Goal: Use online tool/utility

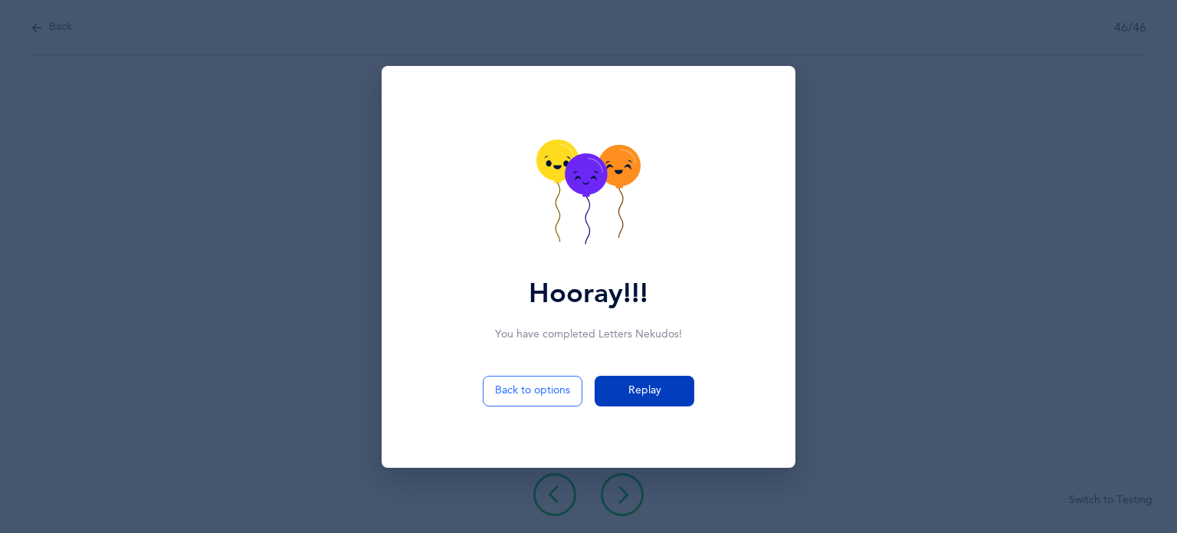
click at [652, 388] on span "Replay" at bounding box center [645, 391] width 33 height 16
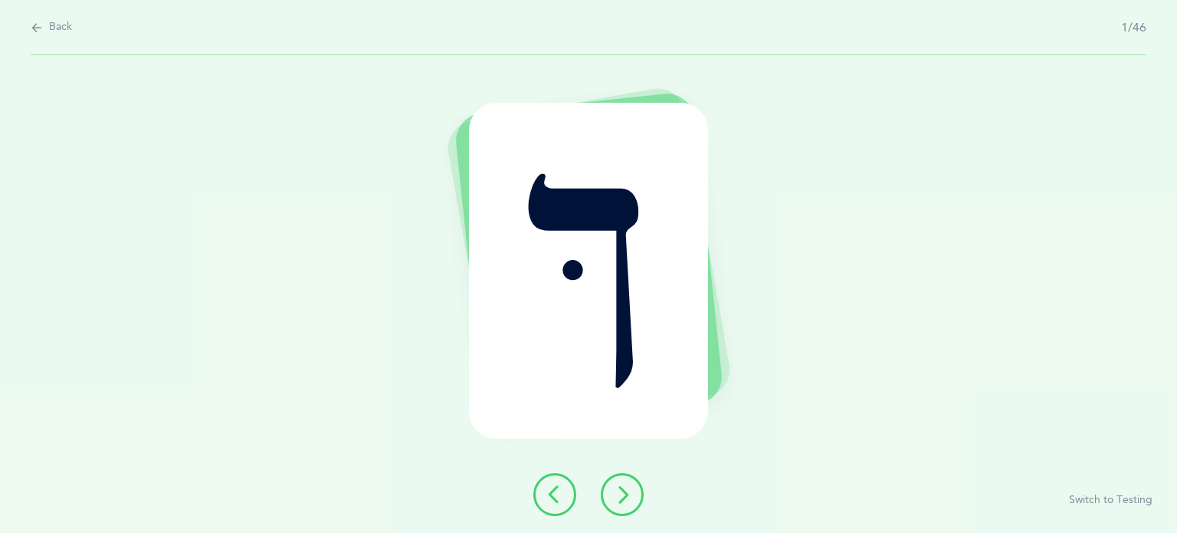
click at [632, 501] on button at bounding box center [622, 494] width 43 height 43
click at [541, 498] on button at bounding box center [555, 494] width 43 height 43
click at [622, 497] on icon at bounding box center [622, 494] width 18 height 18
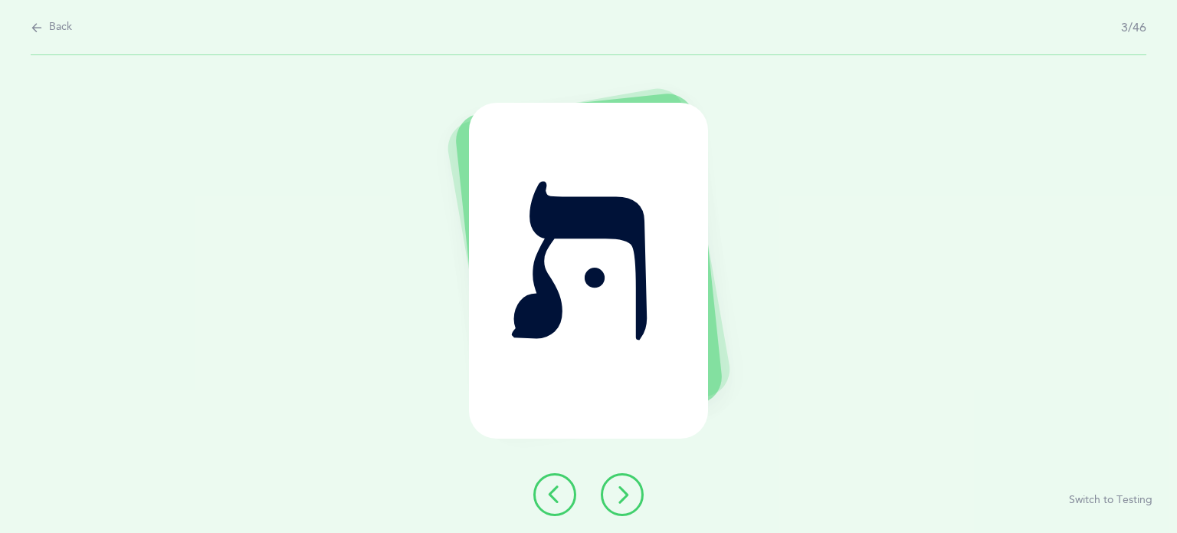
click at [622, 497] on icon at bounding box center [622, 494] width 18 height 18
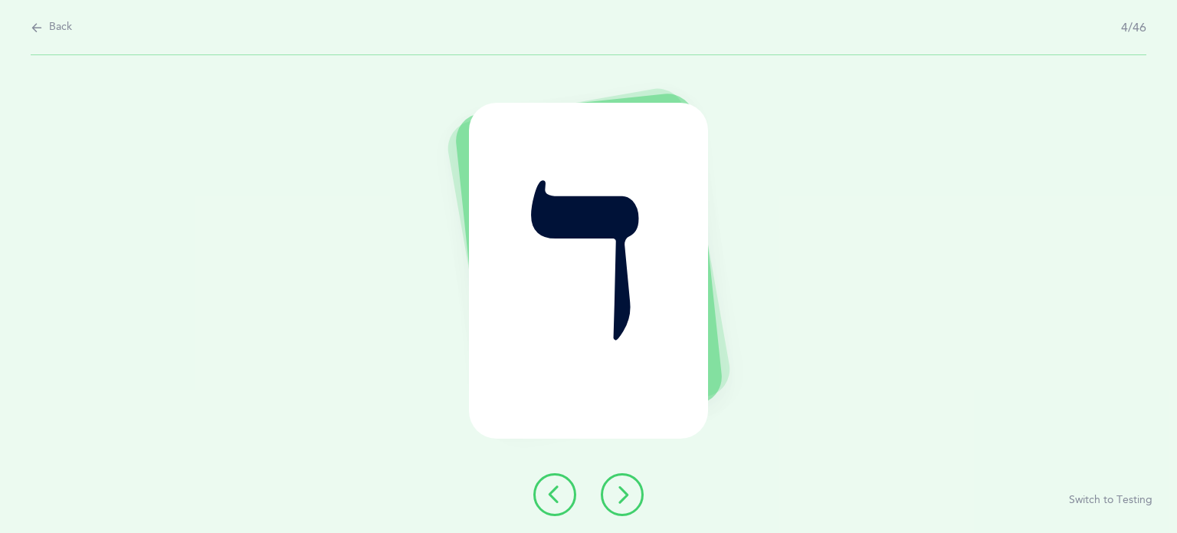
click at [622, 497] on icon at bounding box center [622, 494] width 18 height 18
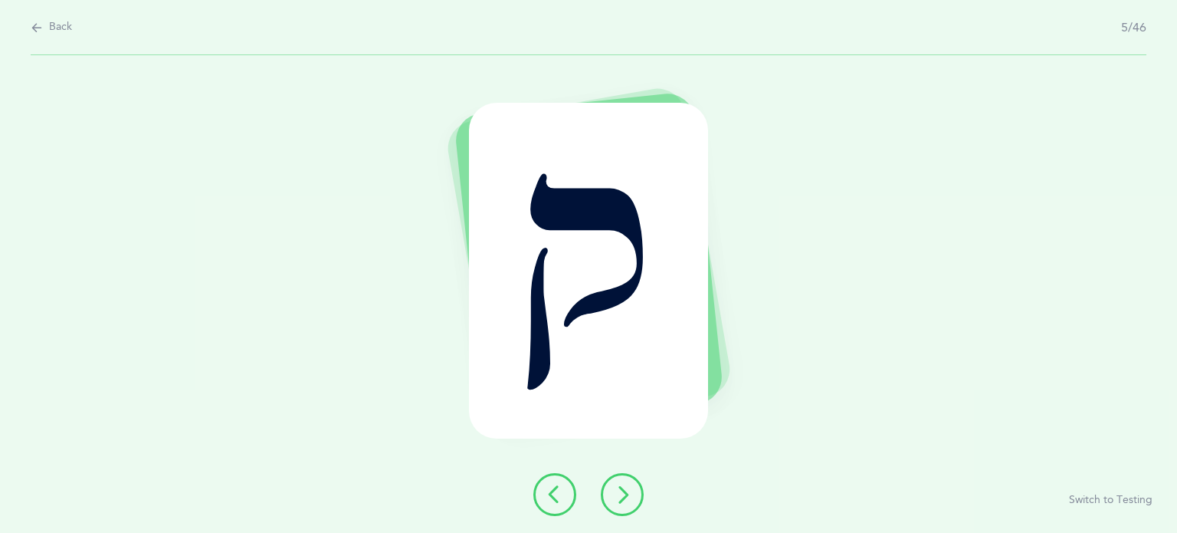
click at [622, 497] on icon at bounding box center [622, 494] width 18 height 18
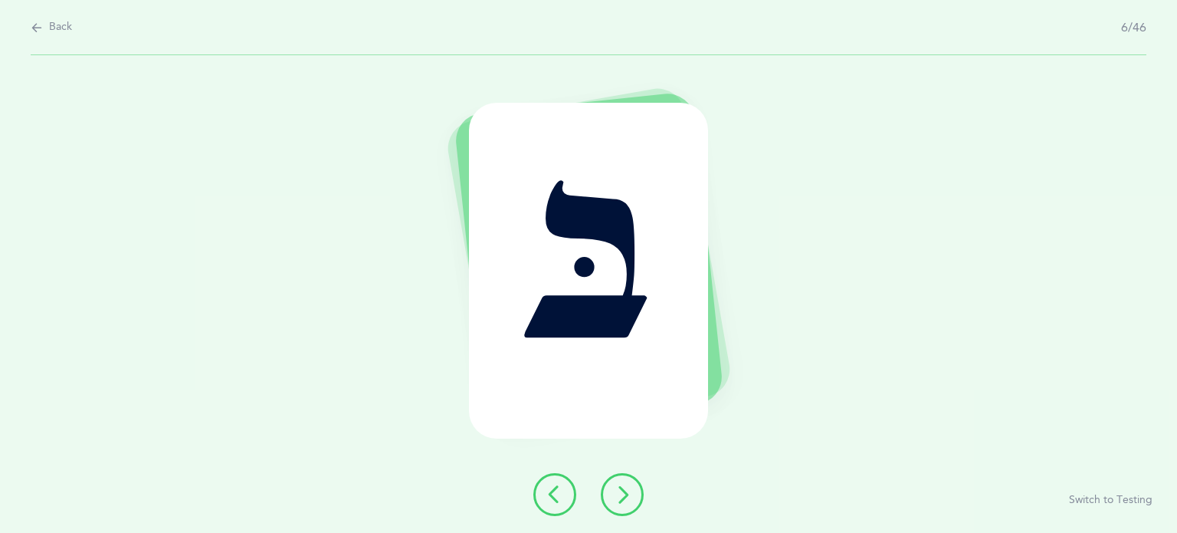
click at [622, 497] on icon at bounding box center [622, 494] width 18 height 18
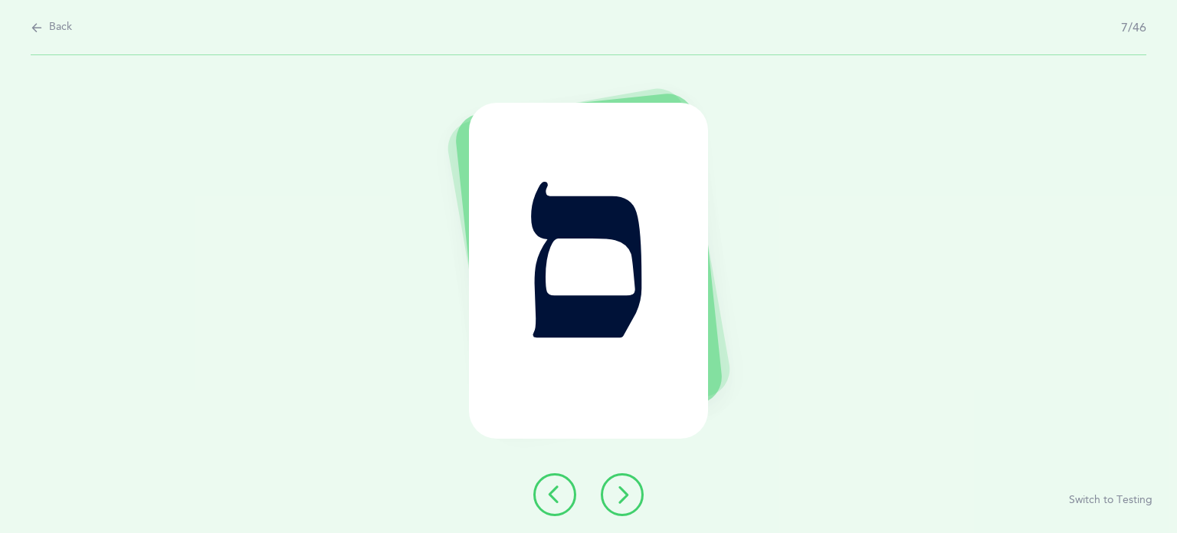
click at [622, 497] on icon at bounding box center [622, 494] width 18 height 18
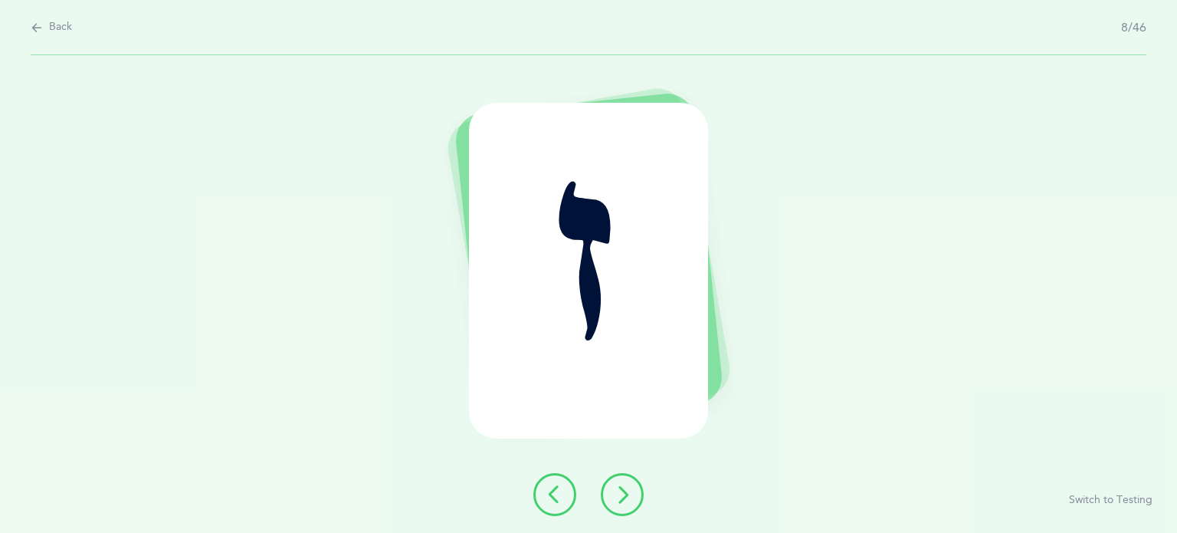
click at [622, 497] on icon at bounding box center [622, 494] width 18 height 18
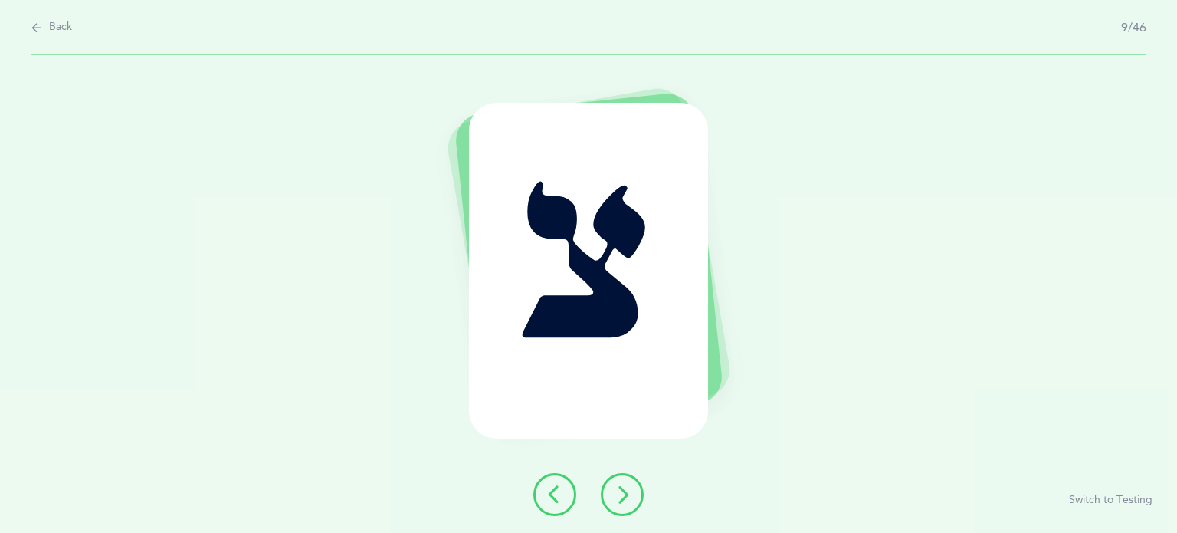
click at [622, 497] on icon at bounding box center [622, 494] width 18 height 18
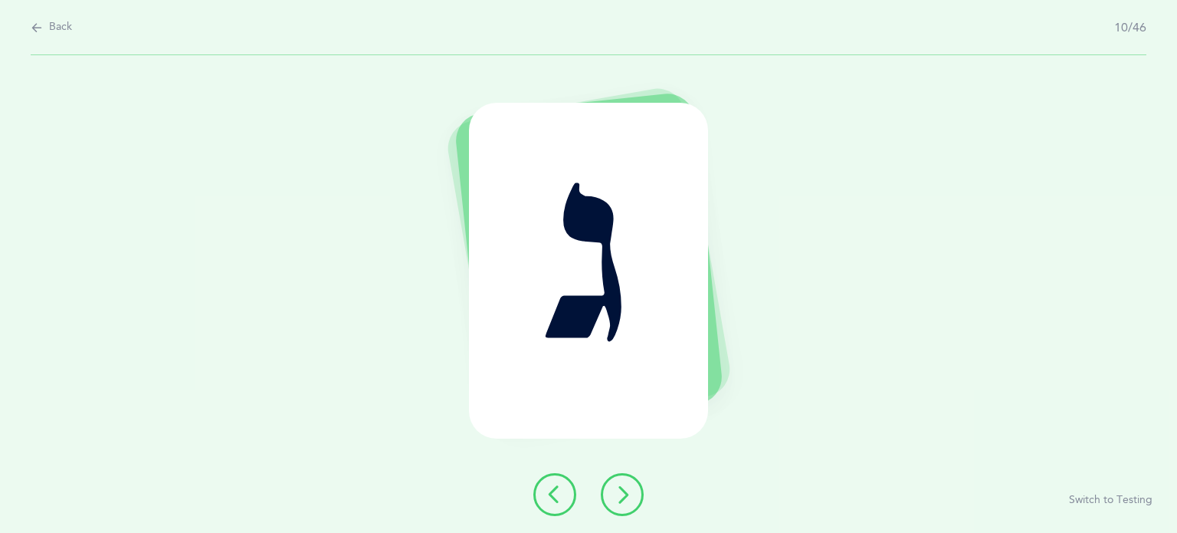
click at [622, 497] on icon at bounding box center [622, 494] width 18 height 18
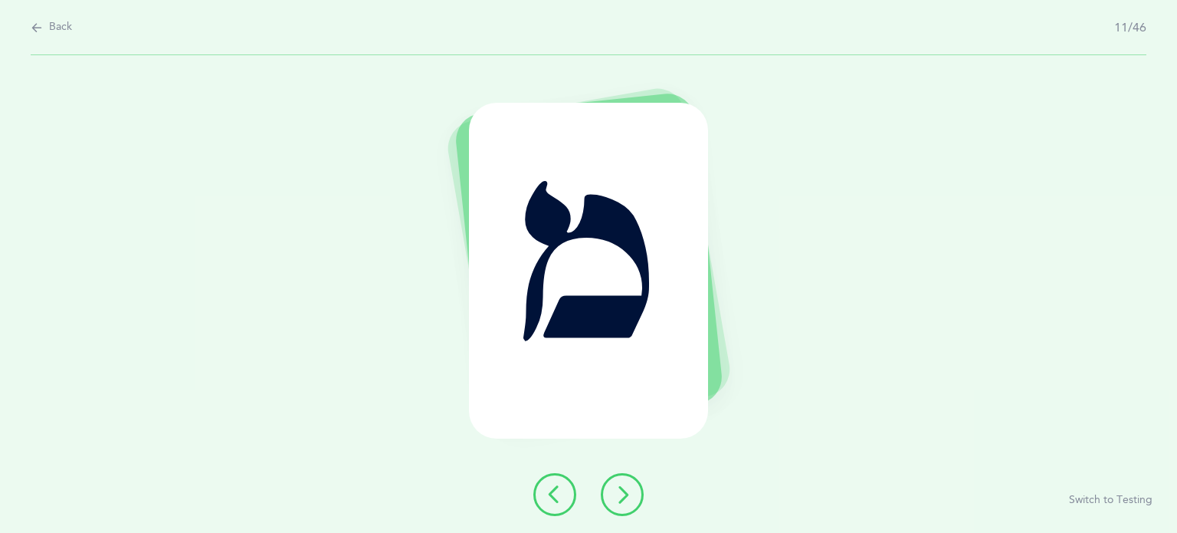
click at [622, 497] on icon at bounding box center [622, 494] width 18 height 18
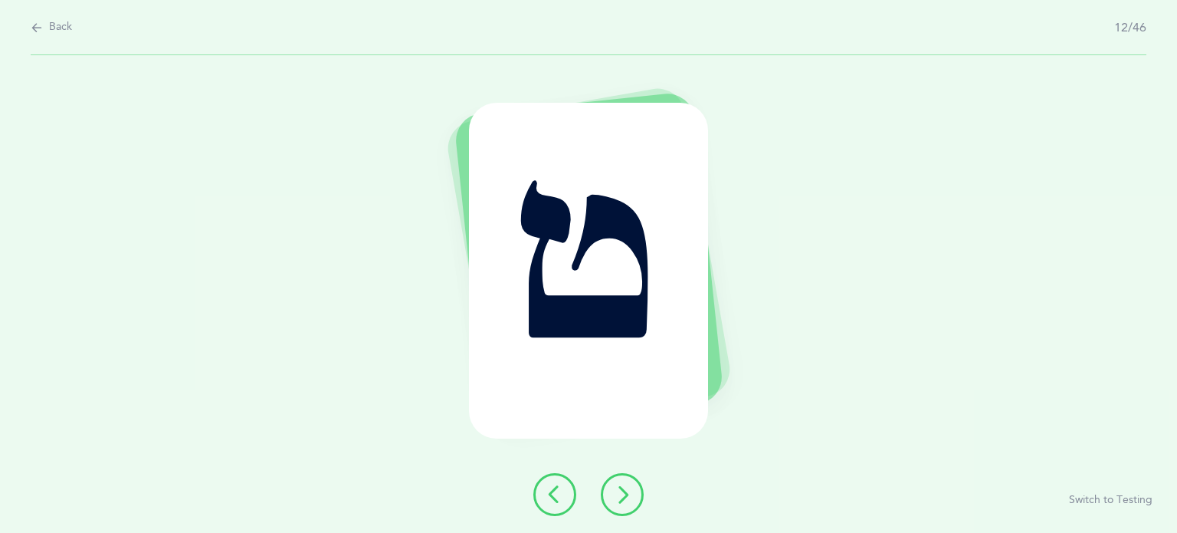
click at [622, 497] on icon at bounding box center [622, 494] width 18 height 18
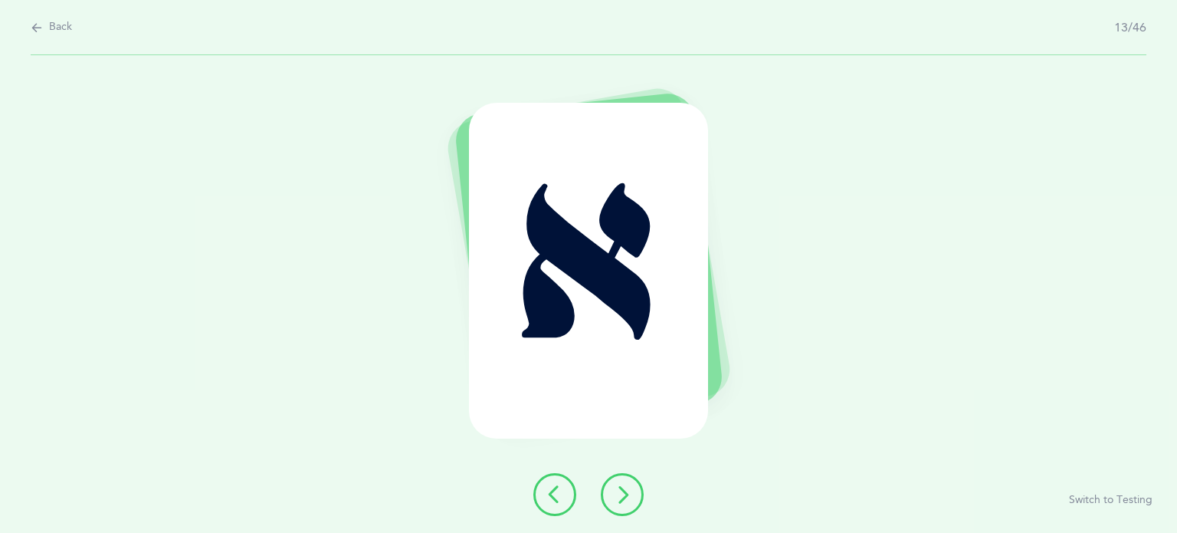
click at [622, 497] on icon at bounding box center [622, 494] width 18 height 18
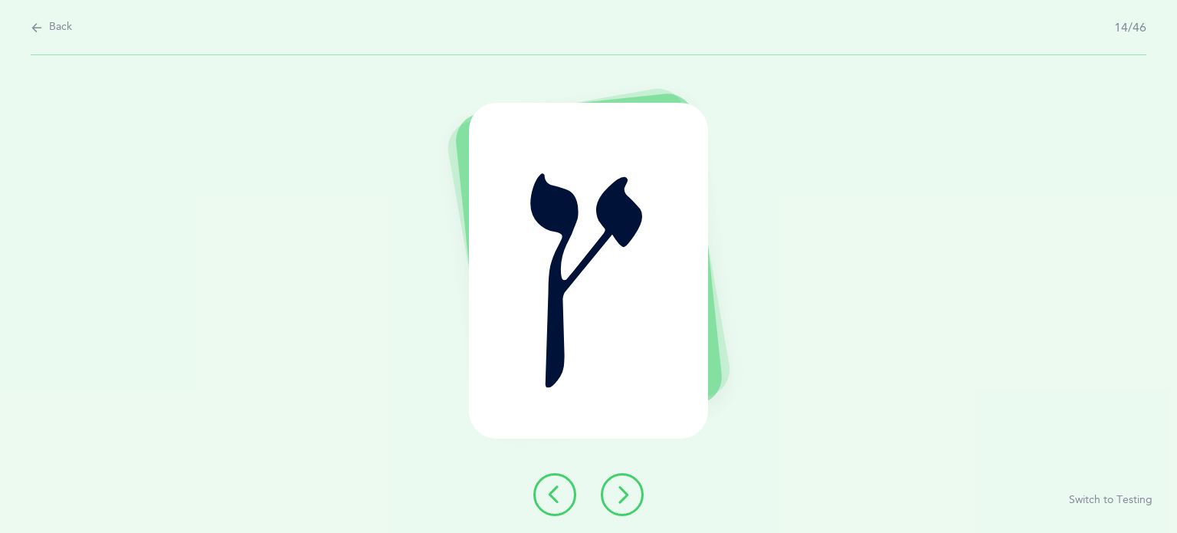
click at [622, 497] on icon at bounding box center [622, 494] width 18 height 18
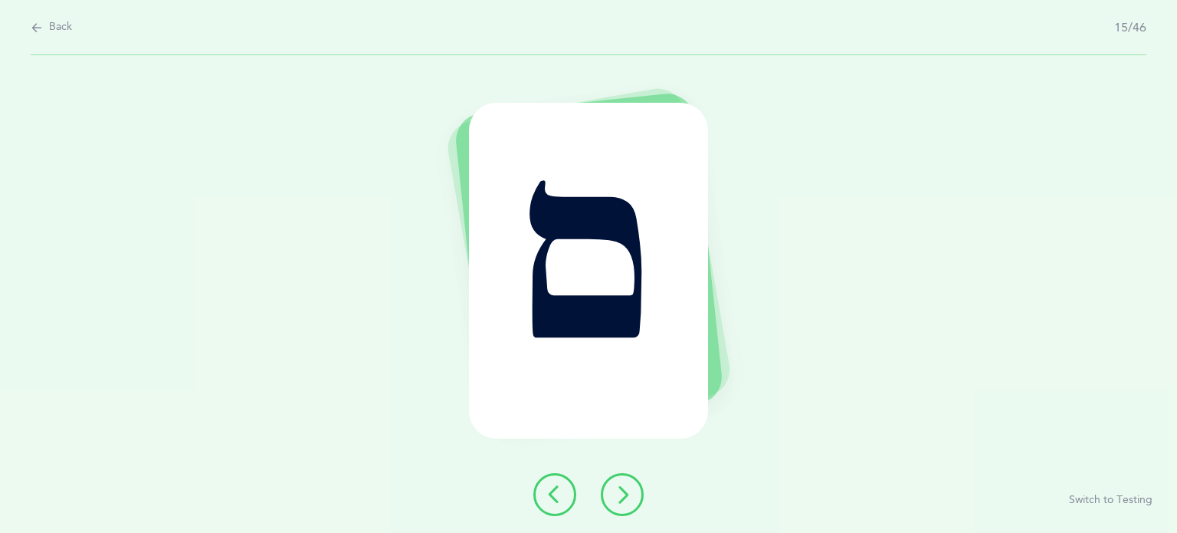
click at [622, 497] on icon at bounding box center [622, 494] width 18 height 18
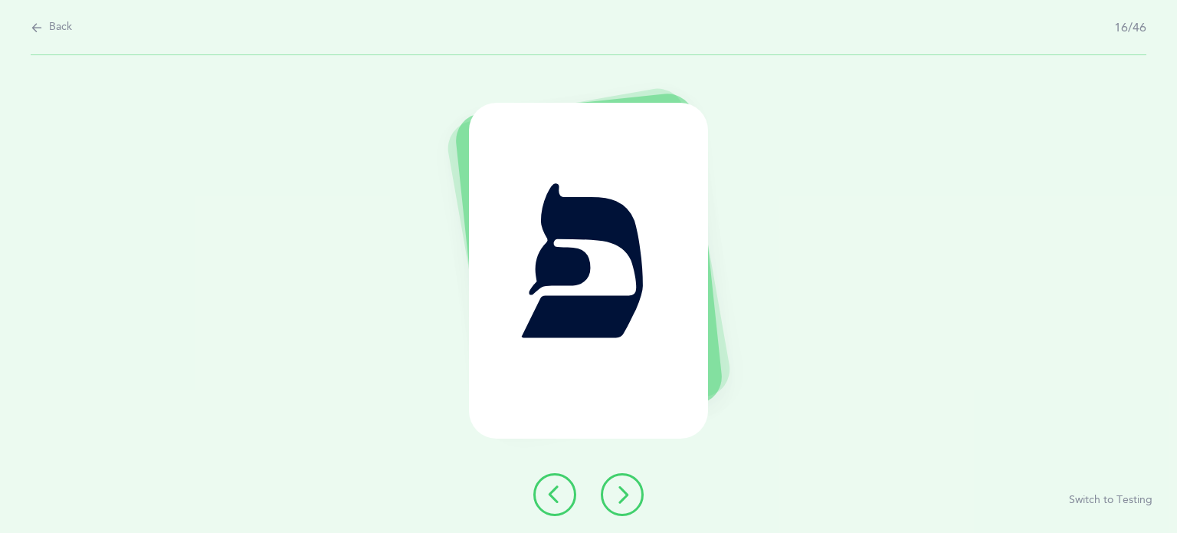
click at [622, 497] on icon at bounding box center [622, 494] width 18 height 18
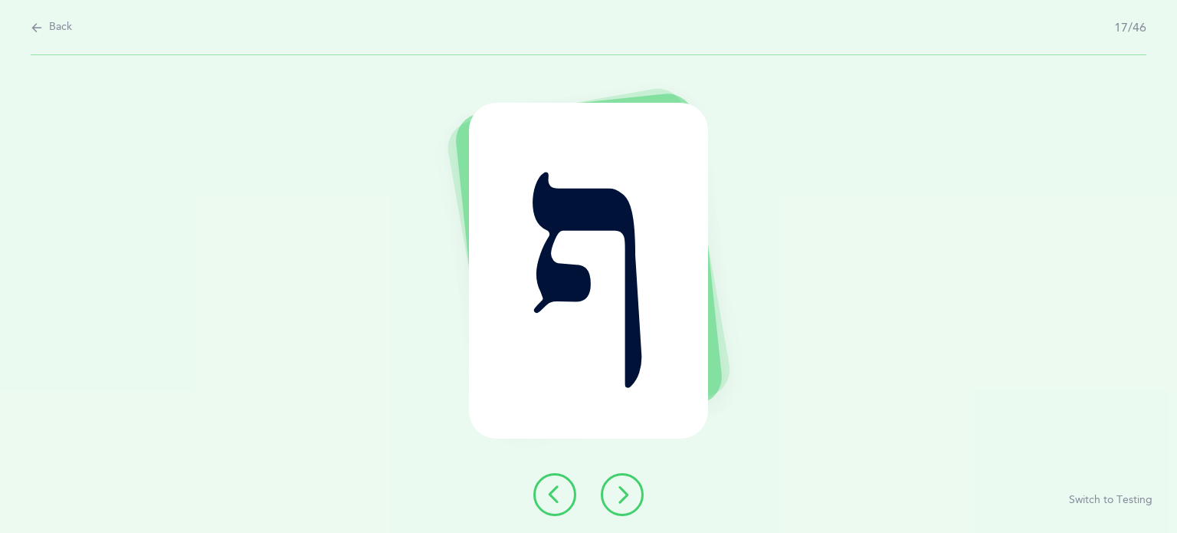
click at [622, 497] on icon at bounding box center [622, 494] width 18 height 18
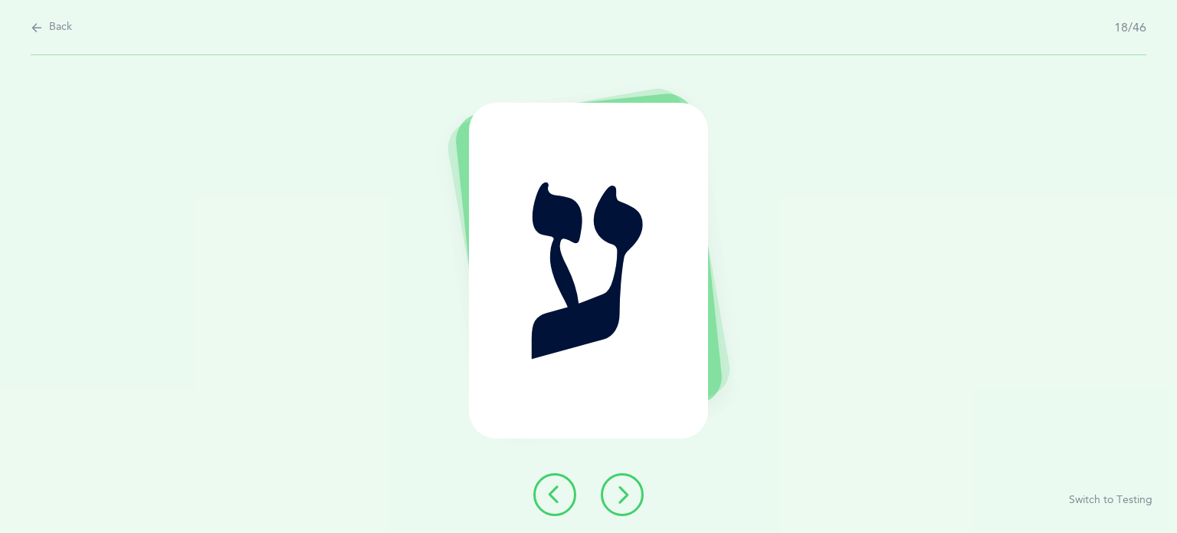
click at [622, 497] on icon at bounding box center [622, 494] width 18 height 18
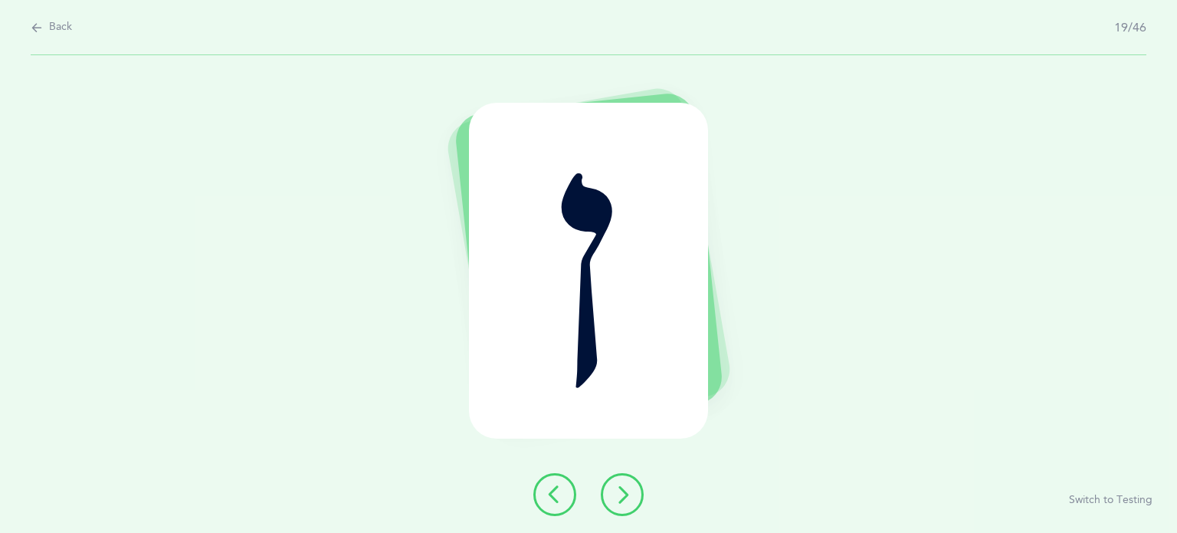
click at [622, 497] on icon at bounding box center [622, 494] width 18 height 18
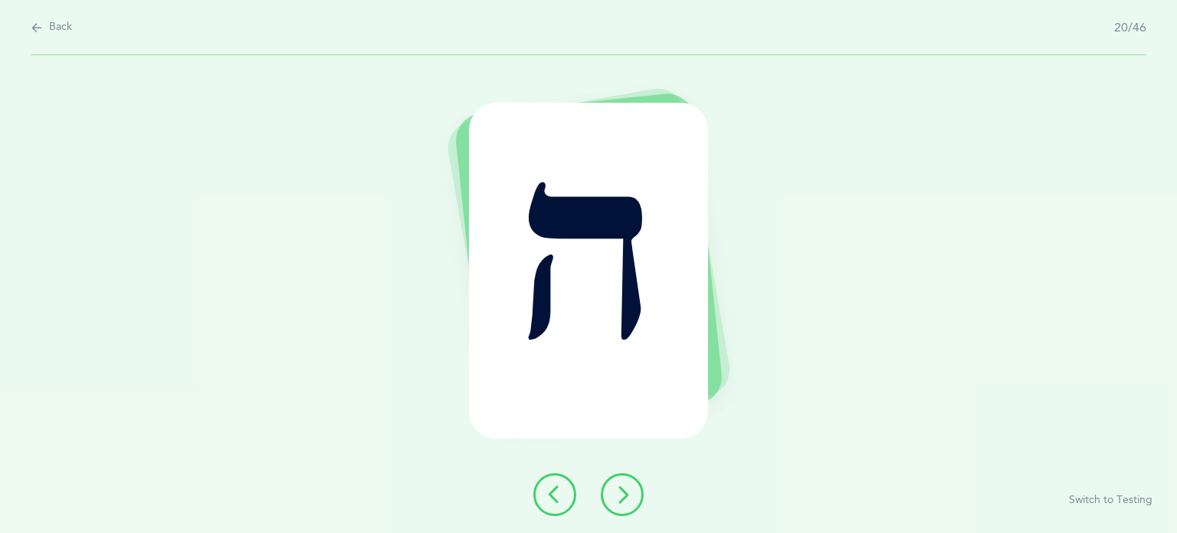
click at [622, 497] on icon at bounding box center [622, 494] width 18 height 18
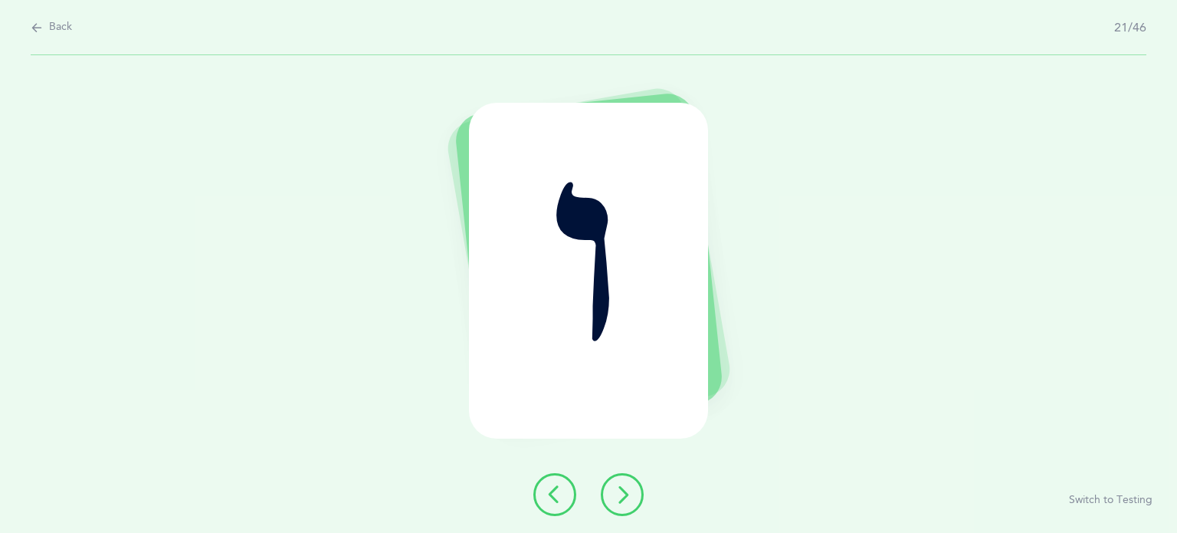
click at [622, 497] on icon at bounding box center [622, 494] width 18 height 18
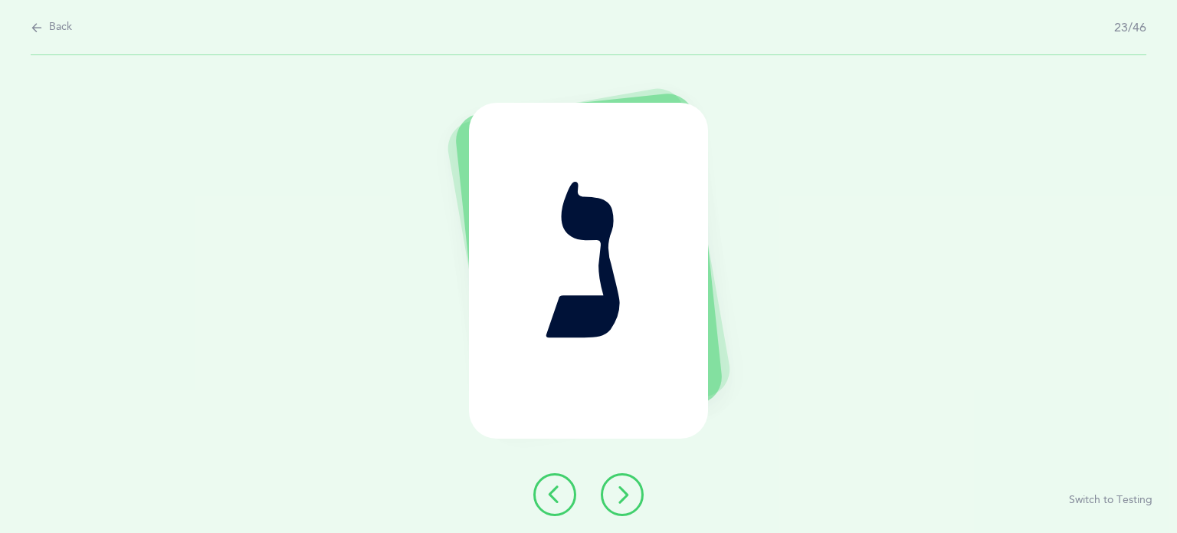
click at [622, 497] on icon at bounding box center [622, 494] width 18 height 18
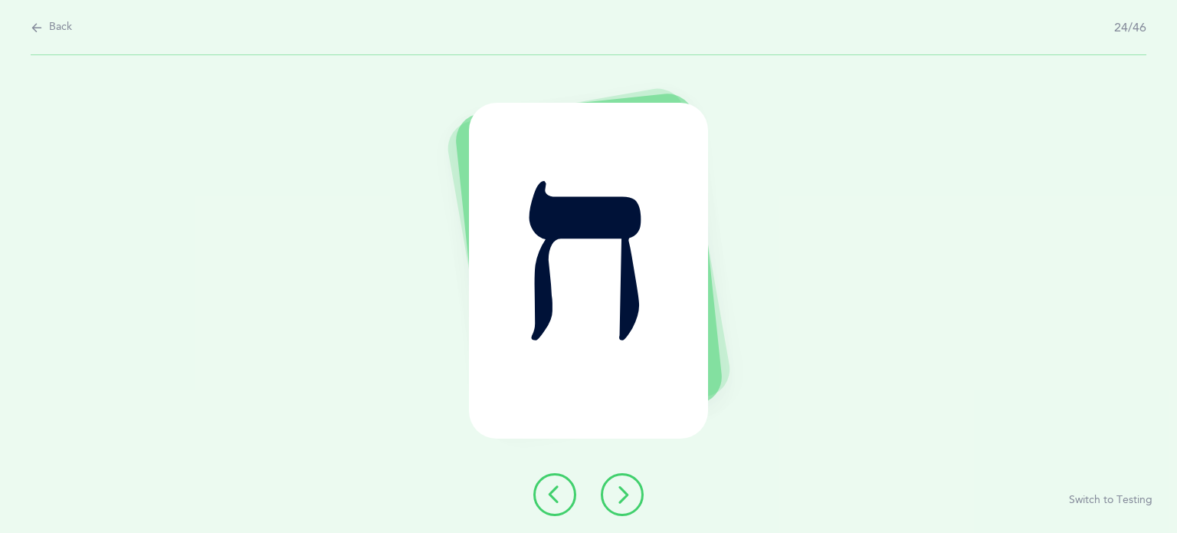
click at [622, 497] on icon at bounding box center [622, 494] width 18 height 18
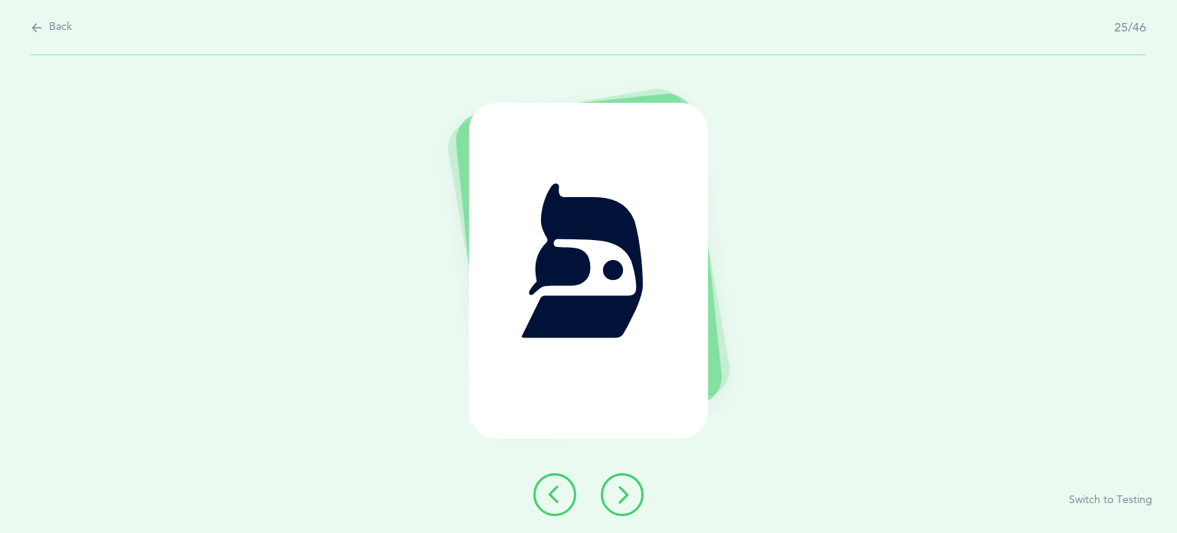
click at [622, 497] on icon at bounding box center [622, 494] width 18 height 18
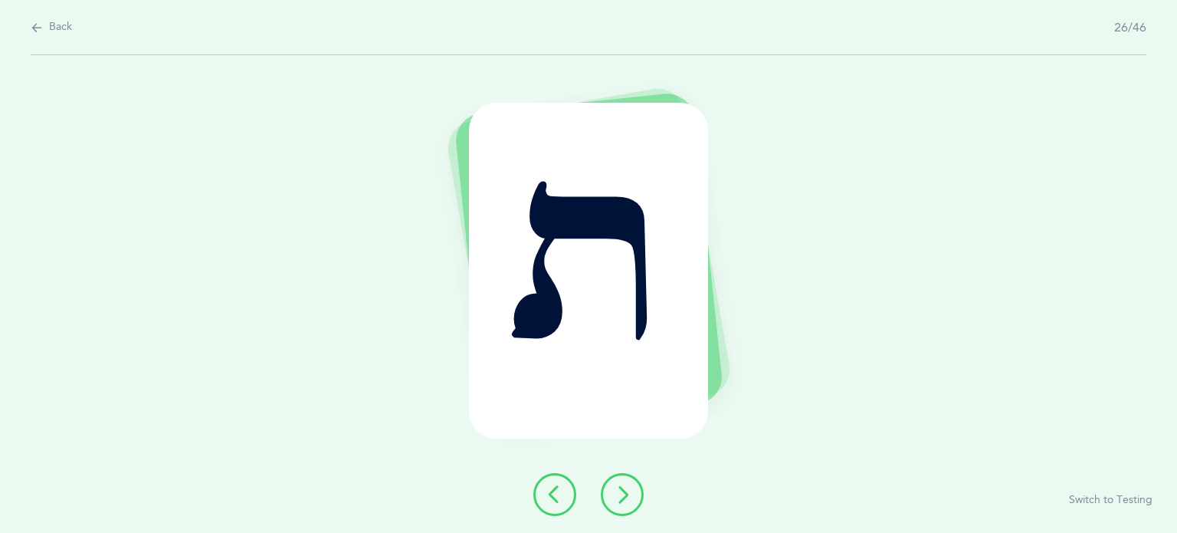
click at [622, 497] on icon at bounding box center [622, 494] width 18 height 18
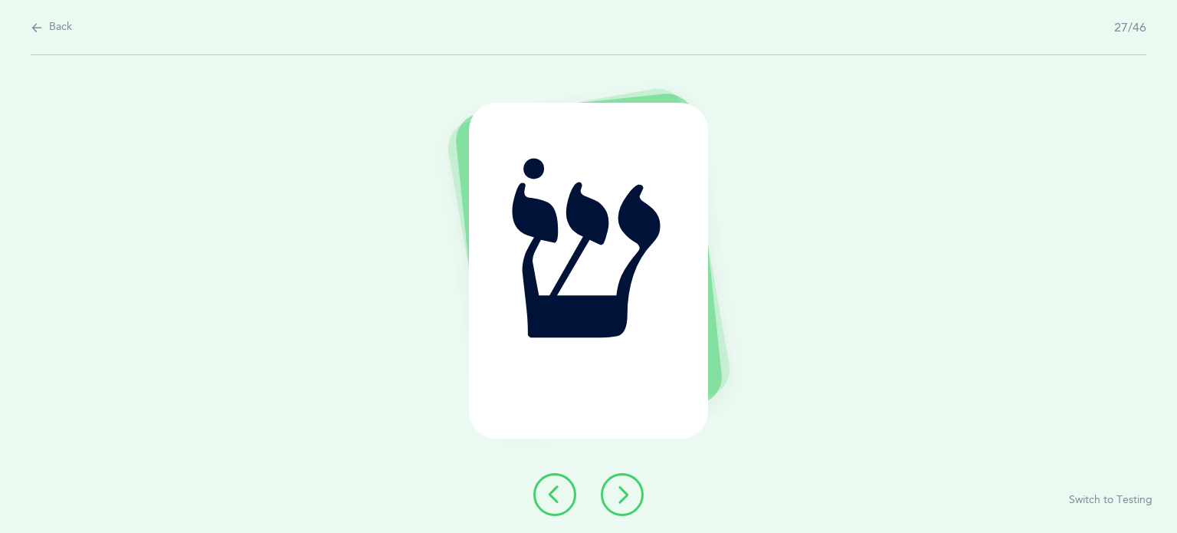
click at [613, 500] on button at bounding box center [622, 494] width 43 height 43
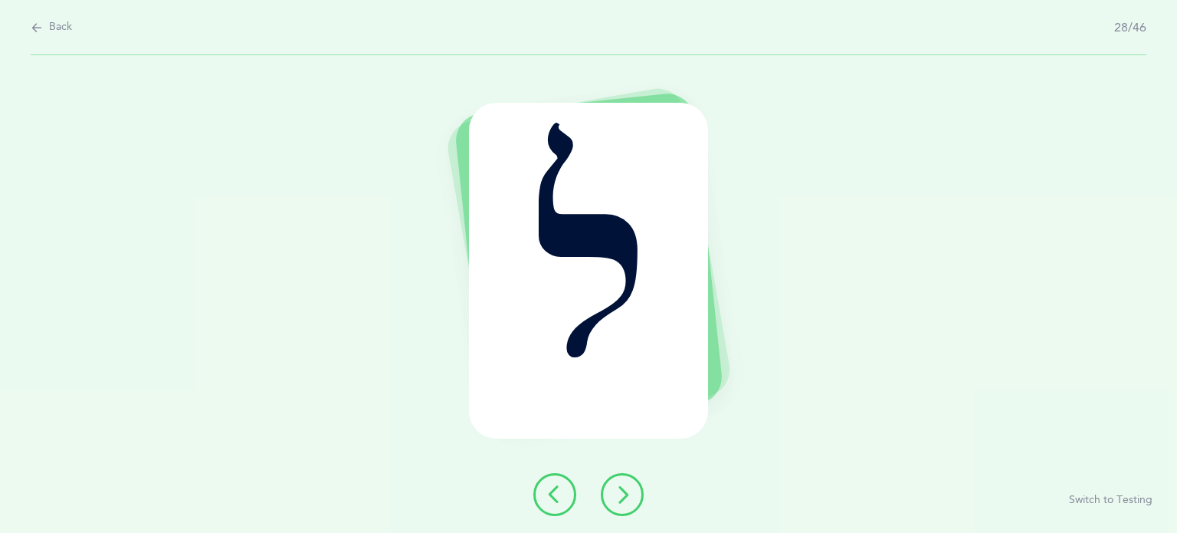
click at [613, 500] on button at bounding box center [622, 494] width 43 height 43
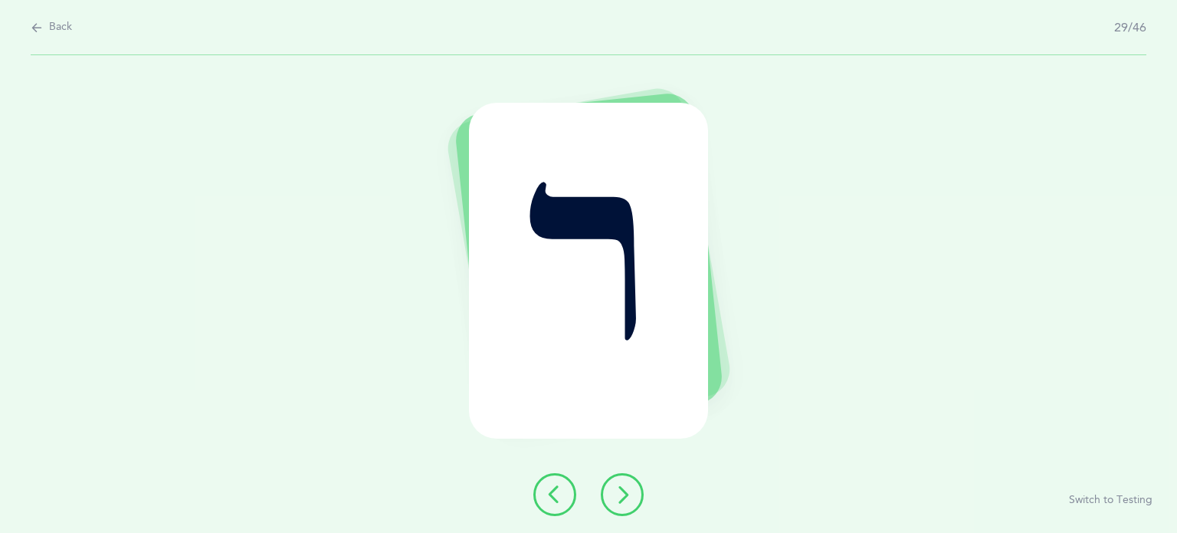
click at [613, 500] on button at bounding box center [622, 494] width 43 height 43
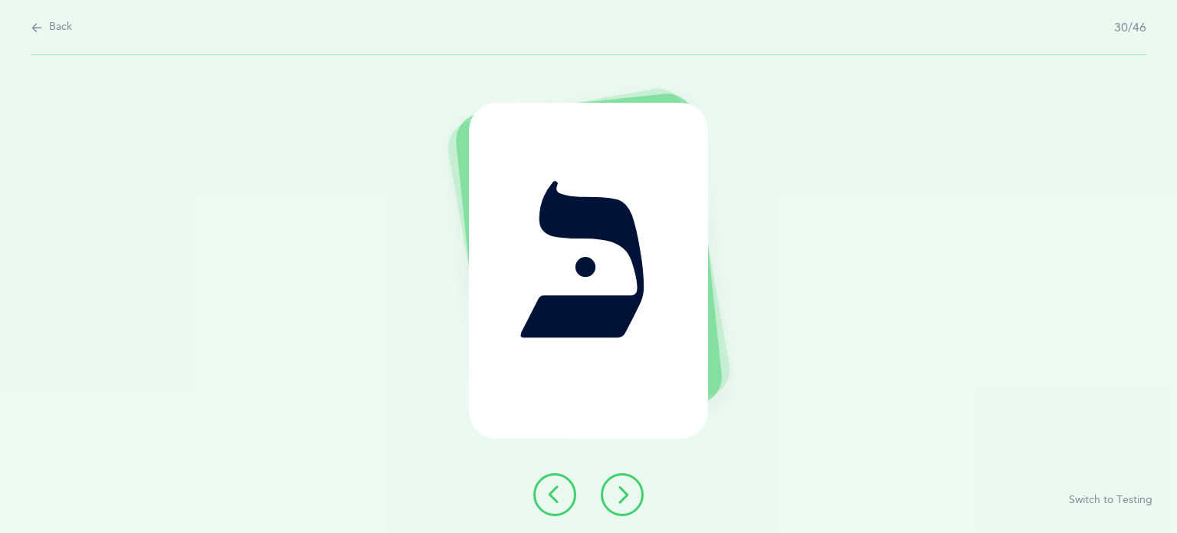
click at [613, 500] on button at bounding box center [622, 494] width 43 height 43
click at [549, 503] on icon at bounding box center [555, 494] width 18 height 18
click at [632, 499] on button at bounding box center [622, 494] width 43 height 43
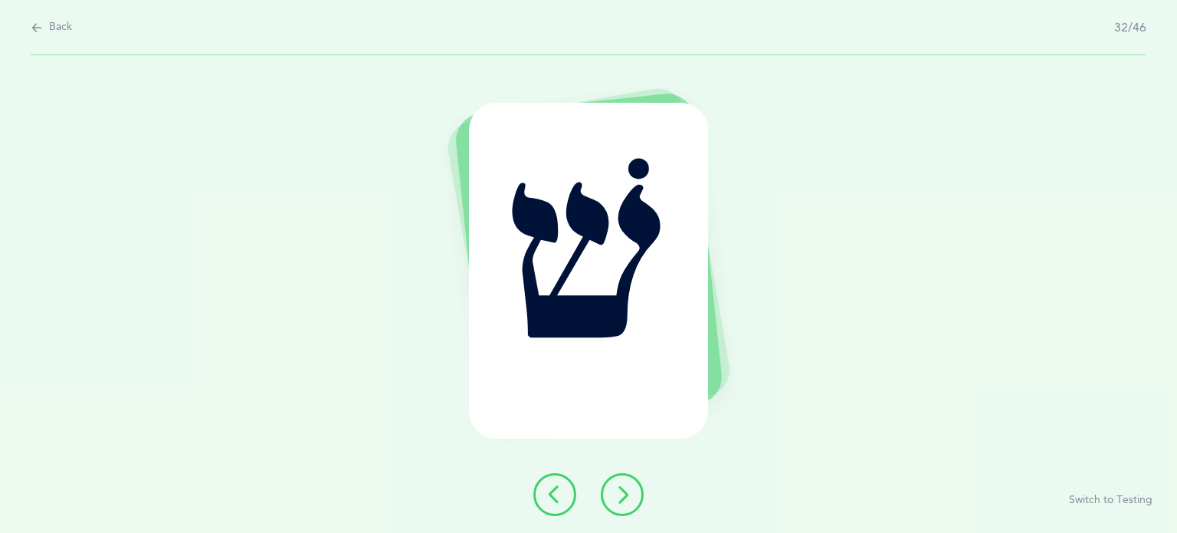
click at [632, 499] on button at bounding box center [622, 494] width 43 height 43
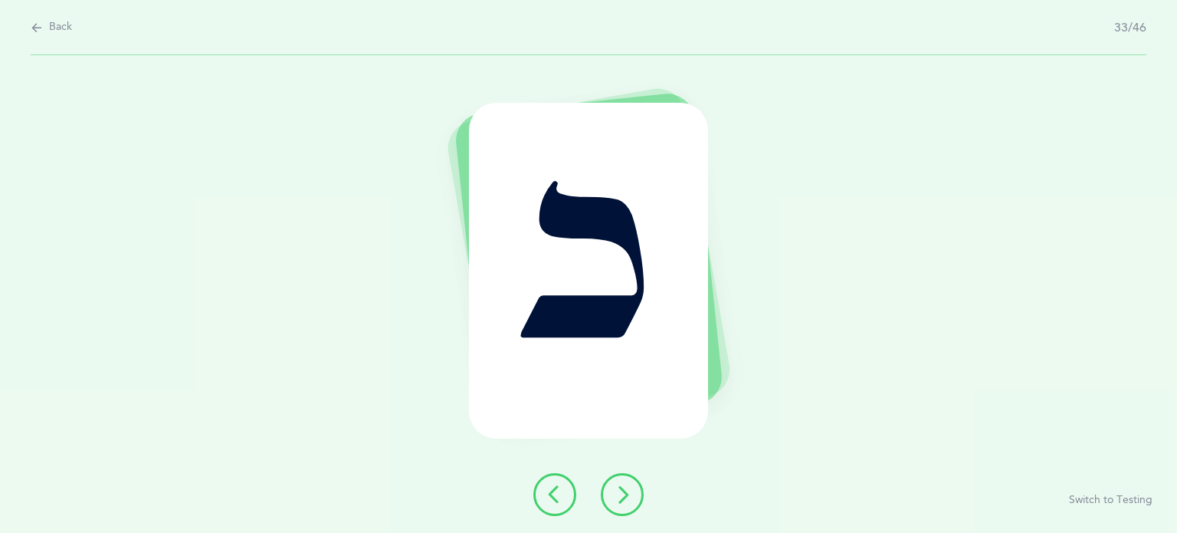
click at [632, 499] on button at bounding box center [622, 494] width 43 height 43
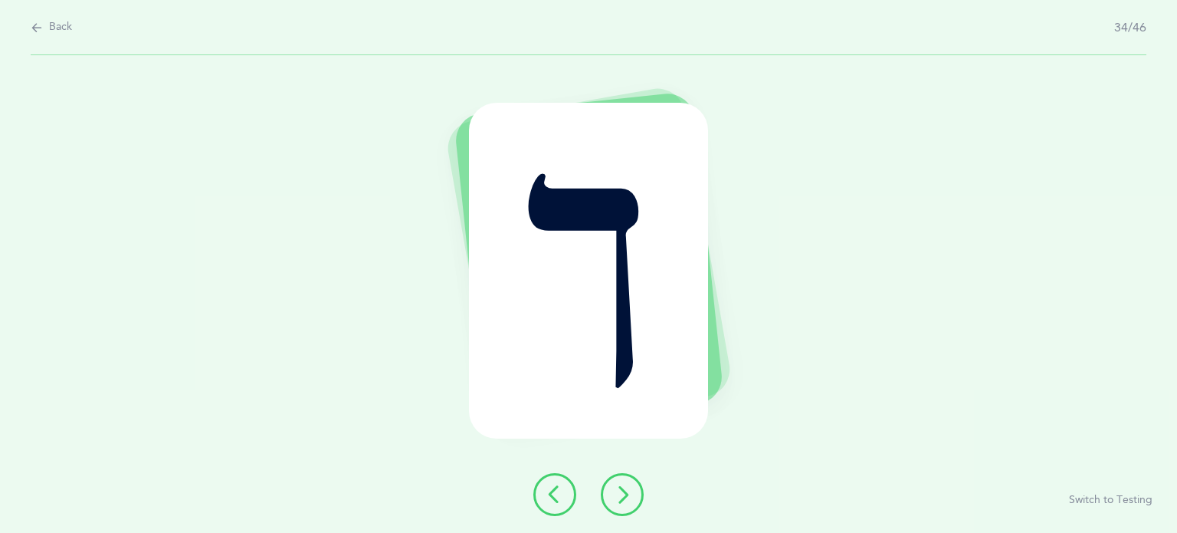
click at [632, 499] on button at bounding box center [622, 494] width 43 height 43
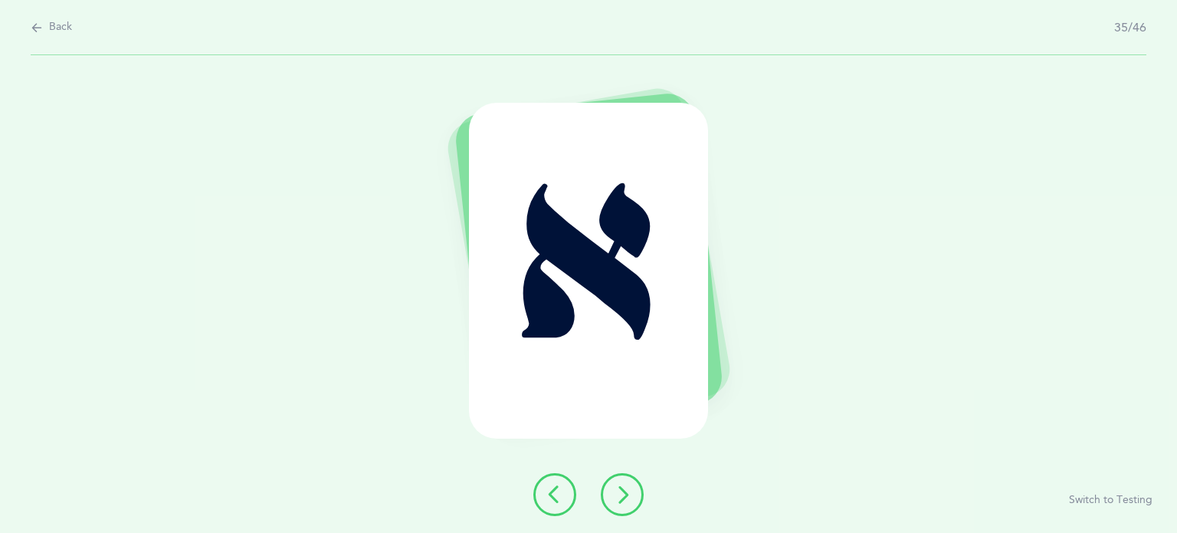
click at [632, 499] on button at bounding box center [622, 494] width 43 height 43
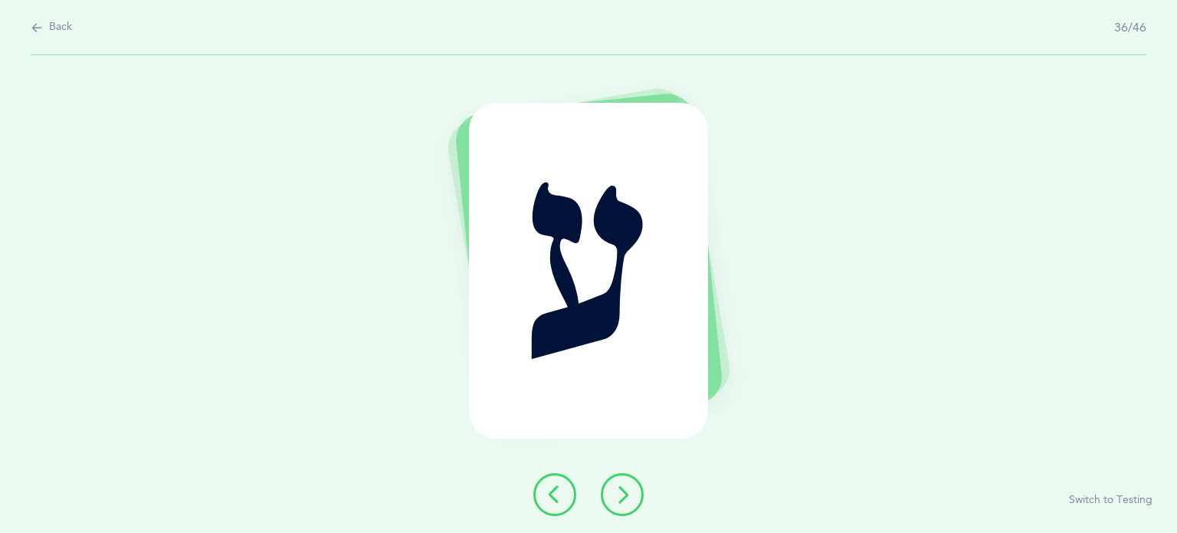
click at [632, 499] on button at bounding box center [622, 494] width 43 height 43
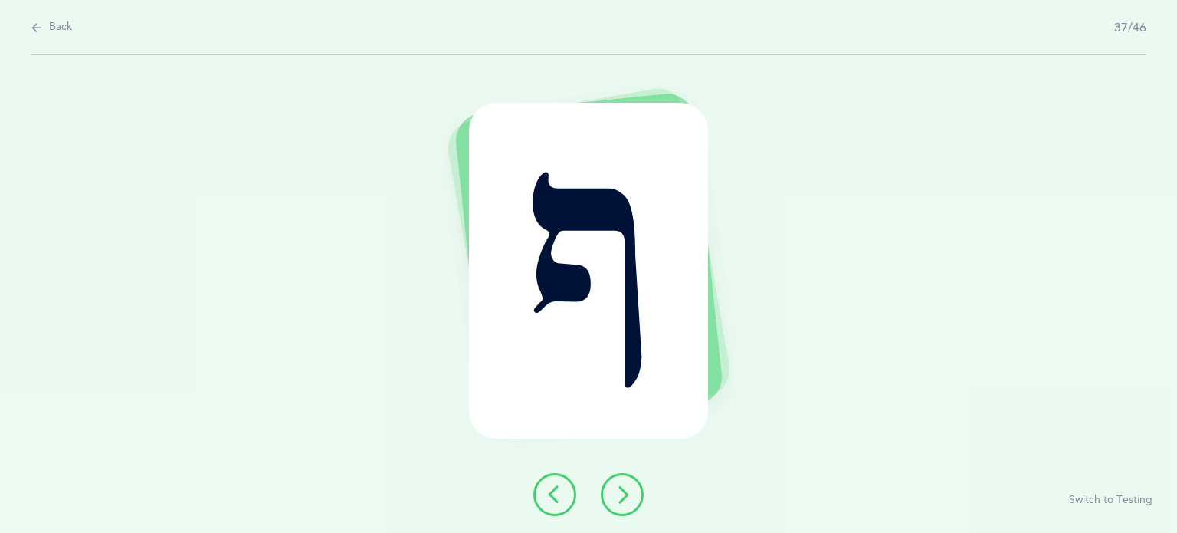
click at [632, 499] on button at bounding box center [622, 494] width 43 height 43
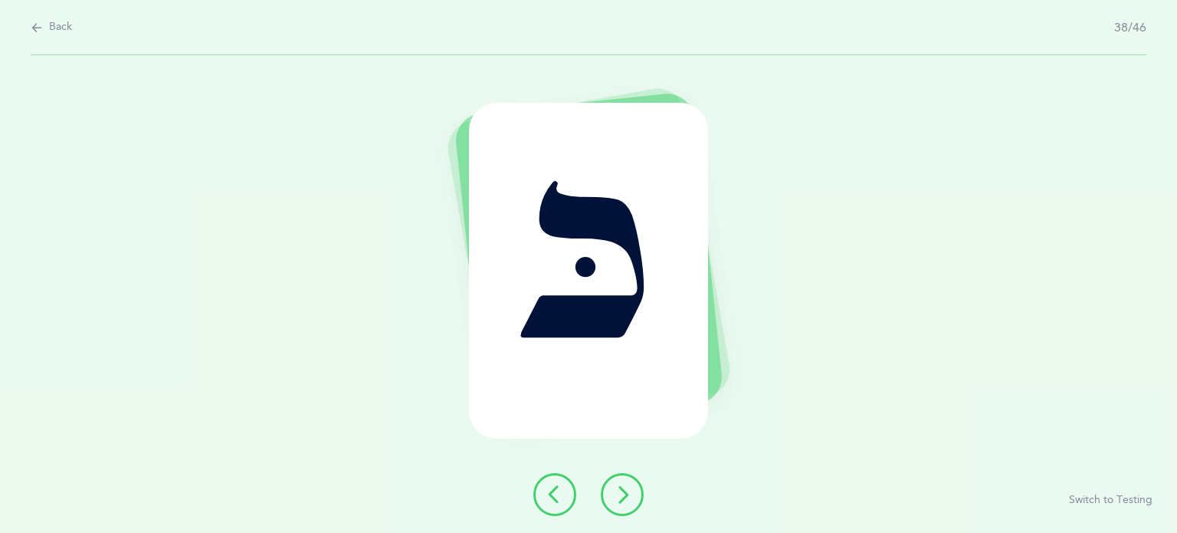
click at [632, 499] on button at bounding box center [622, 494] width 43 height 43
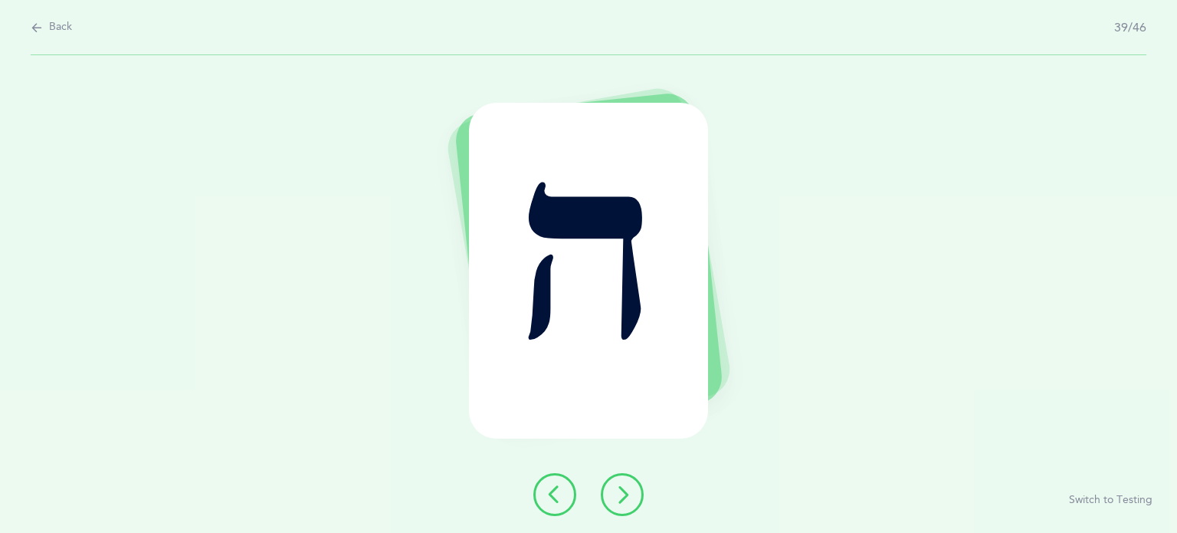
click at [632, 499] on button at bounding box center [622, 494] width 43 height 43
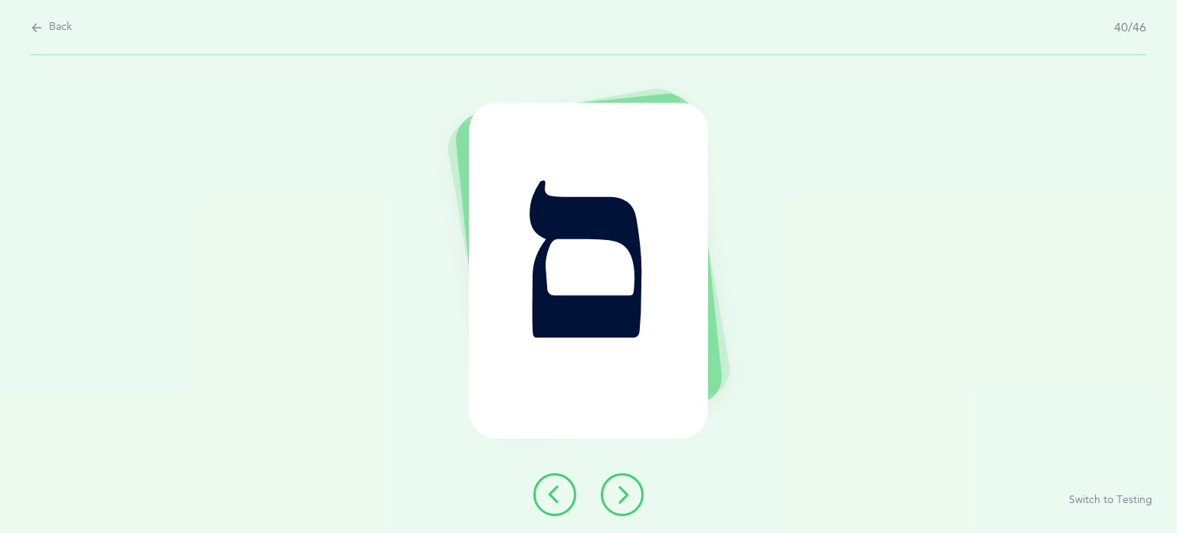
click at [632, 499] on button at bounding box center [622, 494] width 43 height 43
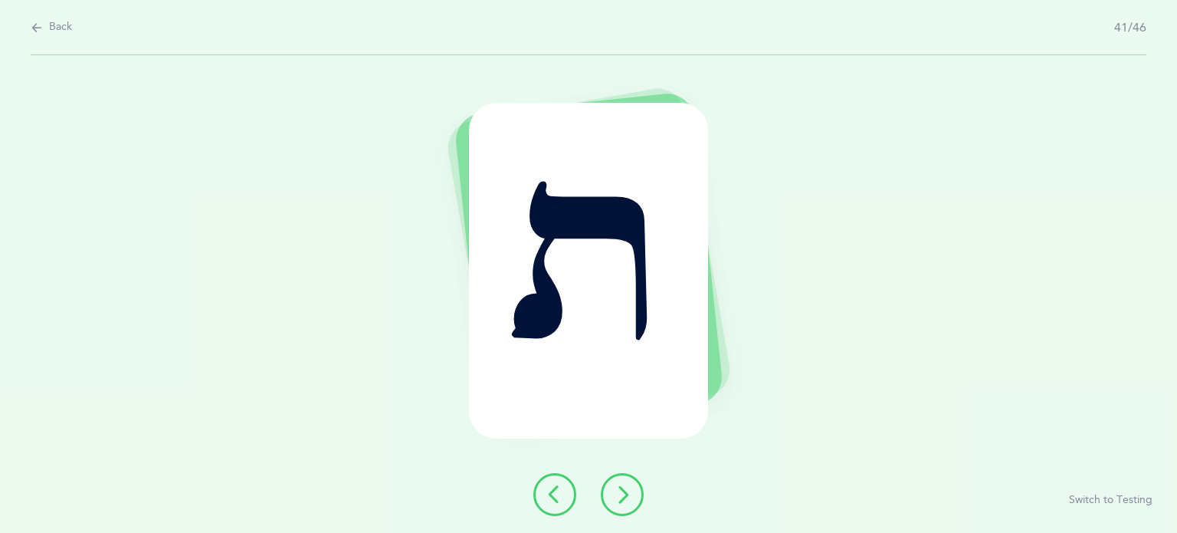
click at [632, 499] on button at bounding box center [622, 494] width 43 height 43
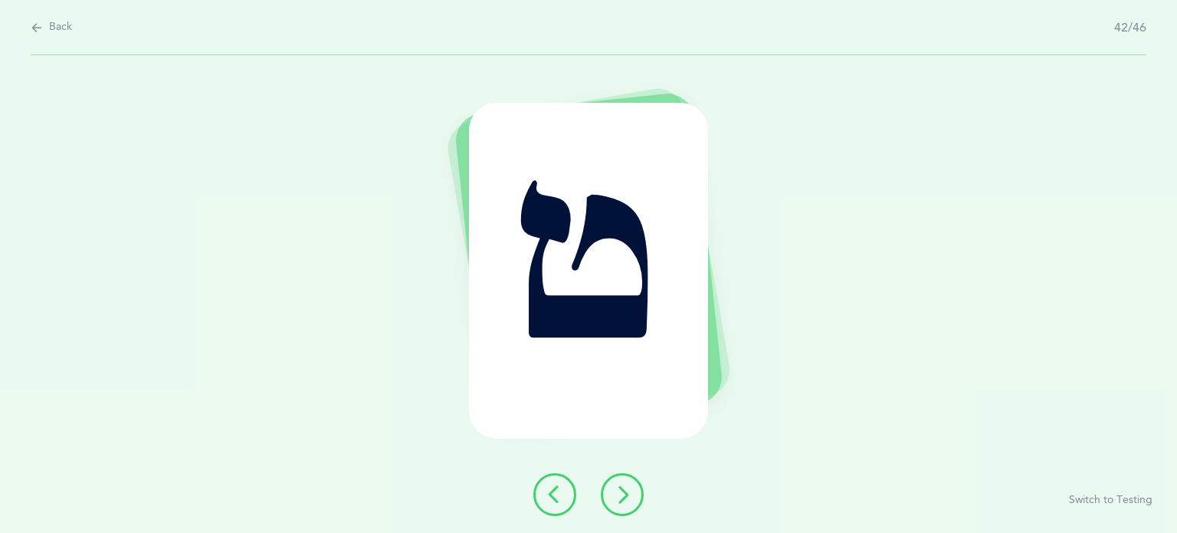
click at [632, 499] on button at bounding box center [622, 494] width 43 height 43
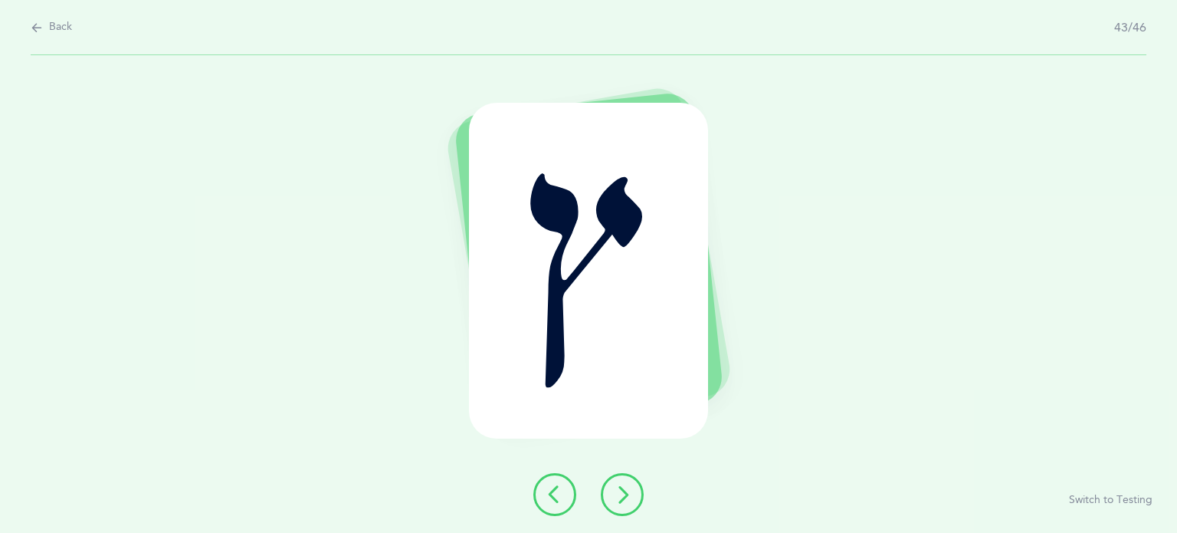
click at [632, 499] on button at bounding box center [622, 494] width 43 height 43
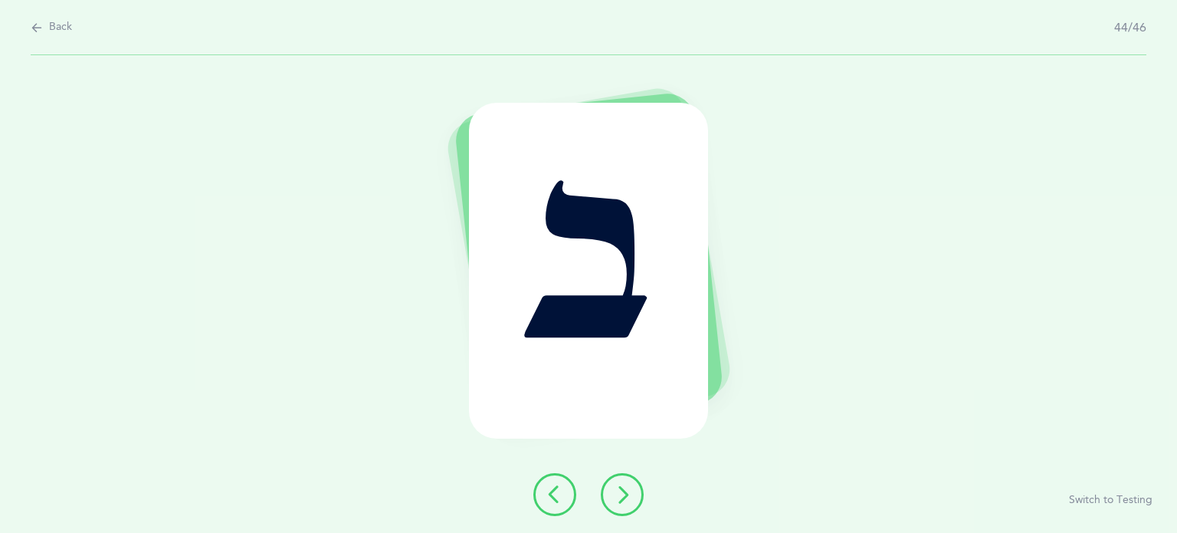
click at [632, 499] on button at bounding box center [622, 494] width 43 height 43
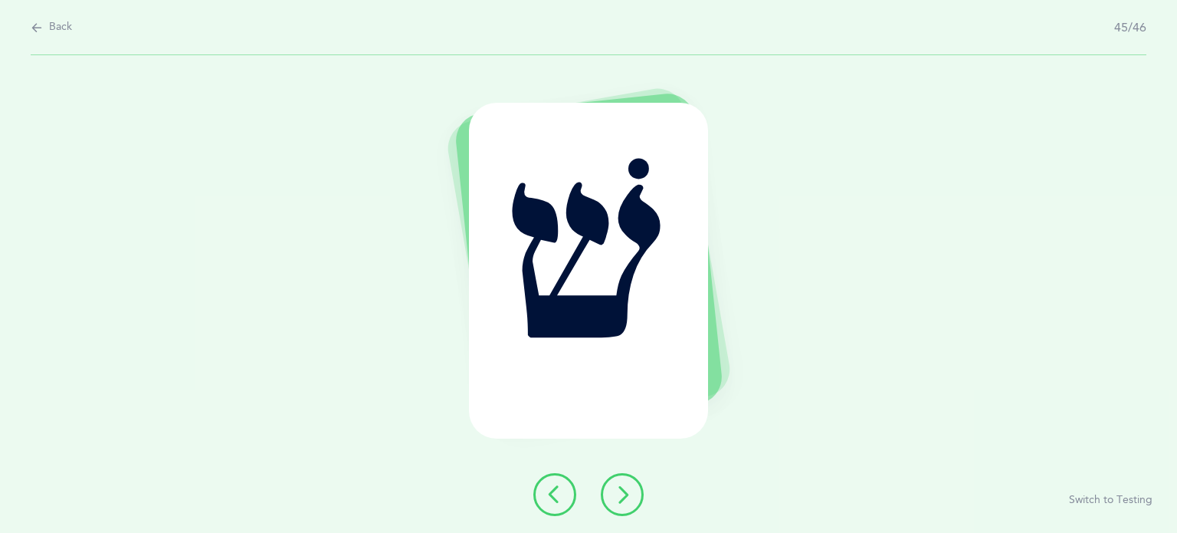
click at [632, 499] on button at bounding box center [622, 494] width 43 height 43
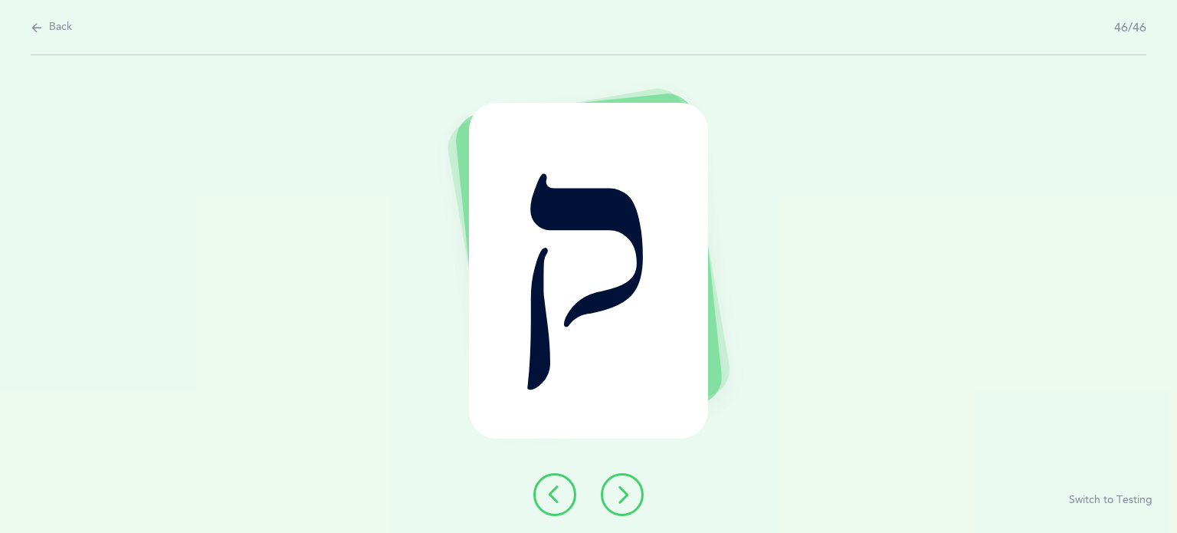
click at [632, 499] on button at bounding box center [622, 494] width 43 height 43
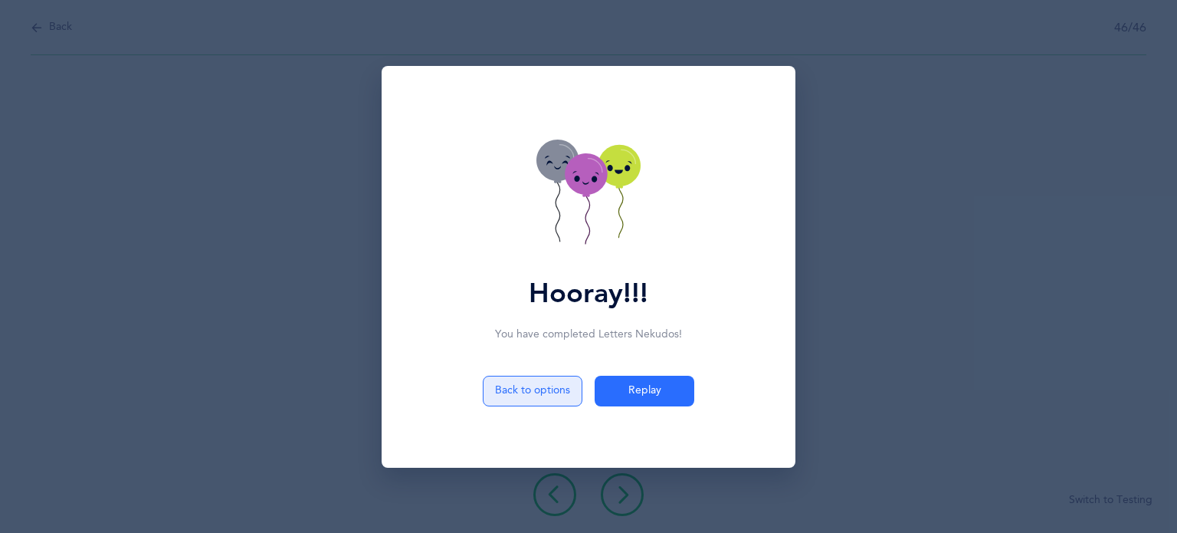
click at [541, 398] on button "Back to options" at bounding box center [533, 391] width 100 height 31
select select "27"
select select "single"
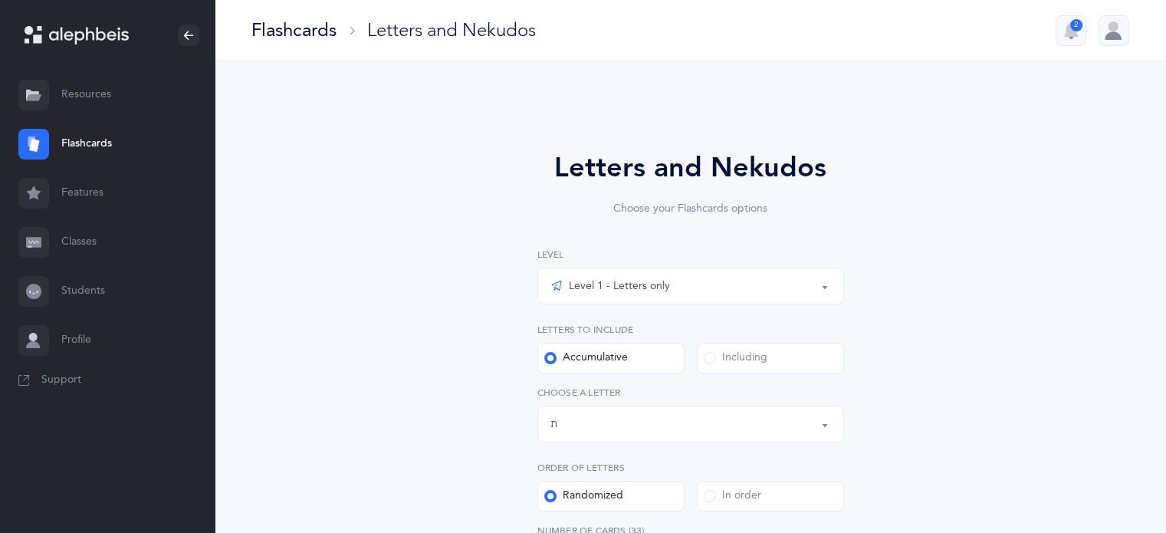
click at [593, 290] on div "Level 1 - Letters only" at bounding box center [610, 286] width 120 height 18
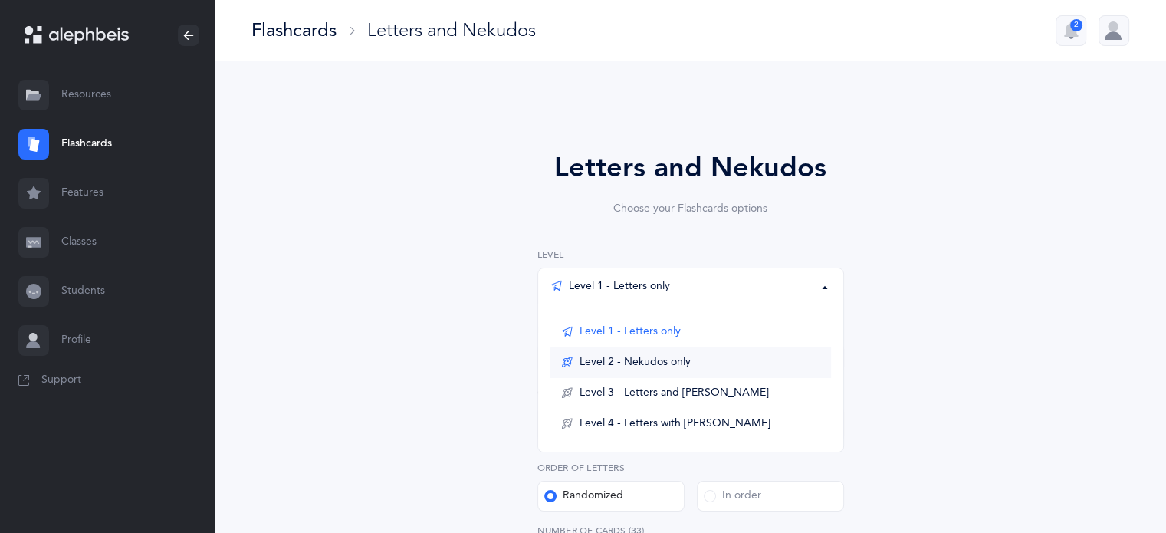
click at [651, 358] on span "Level 2 - Nekudos only" at bounding box center [635, 363] width 111 height 14
select select "1"
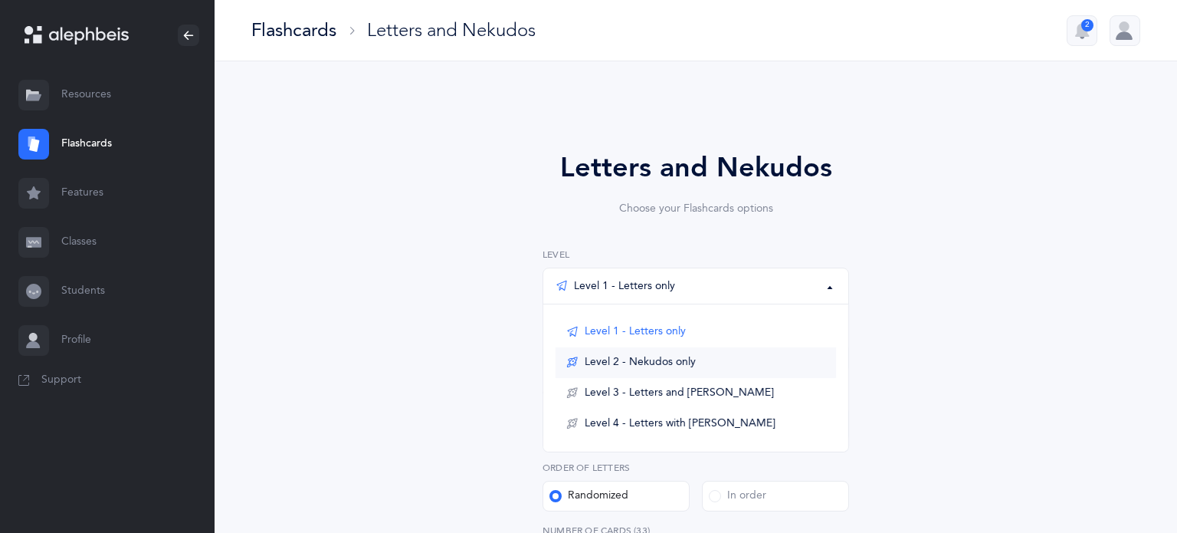
select select "27"
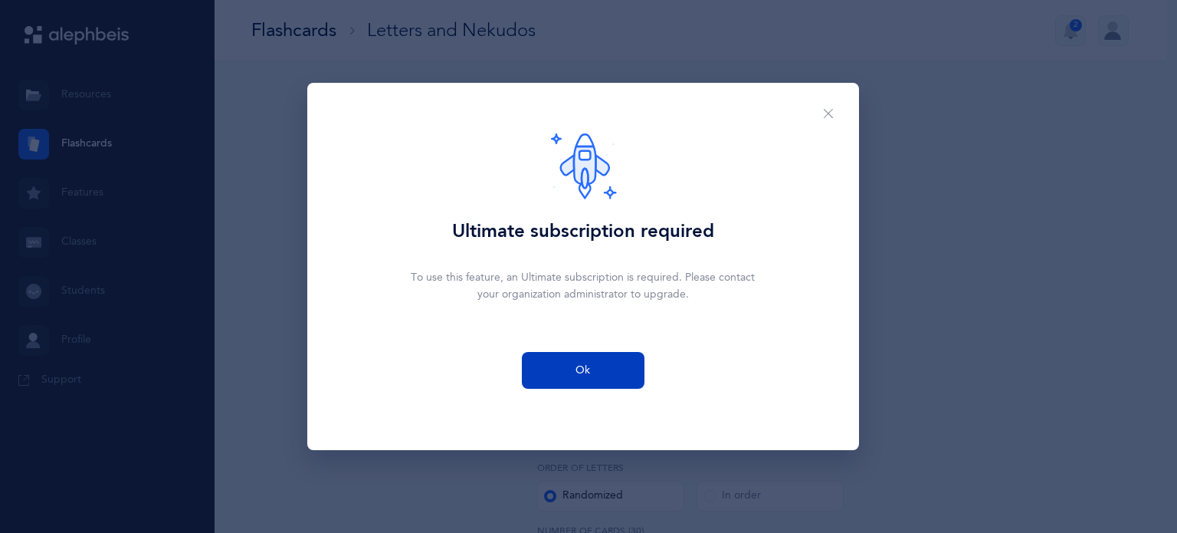
click at [586, 359] on button "Ok" at bounding box center [583, 370] width 123 height 37
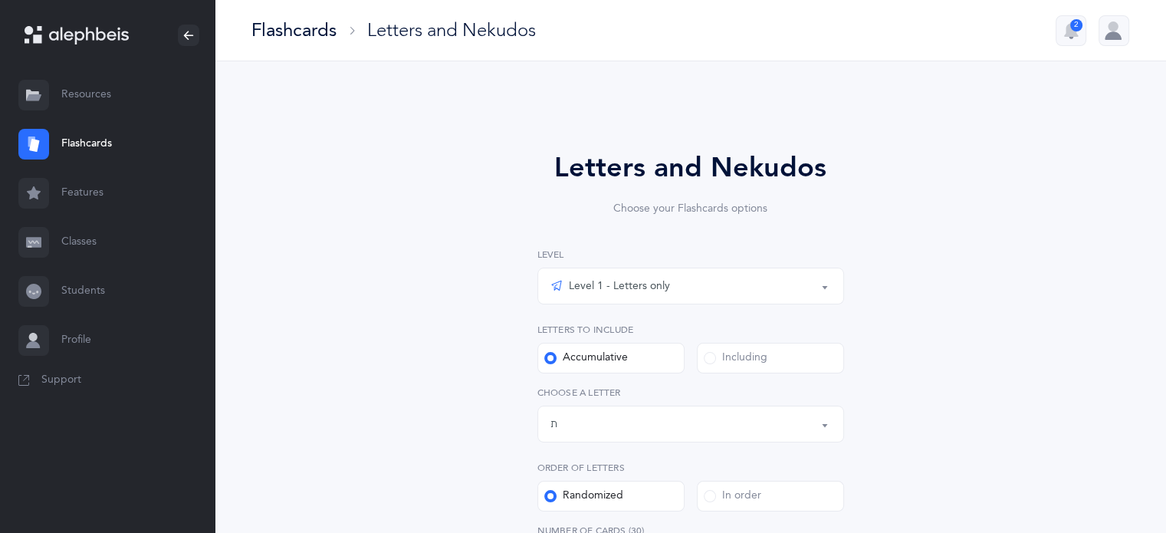
click at [649, 286] on div "Level 1 - Letters only" at bounding box center [610, 286] width 120 height 18
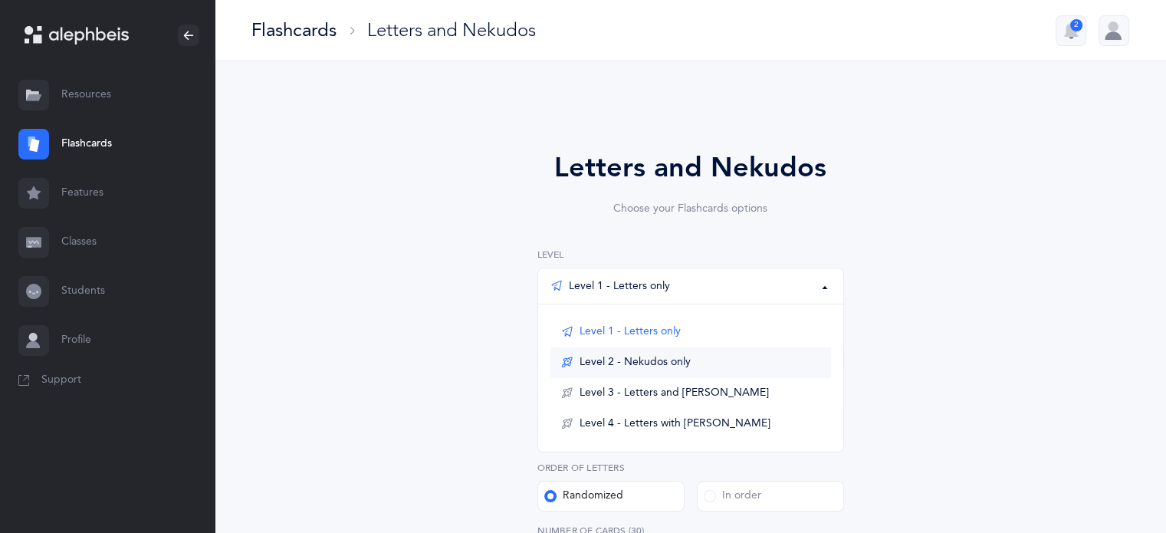
click at [632, 370] on link "Level 2 - Nekudos only" at bounding box center [690, 362] width 281 height 31
select select "1"
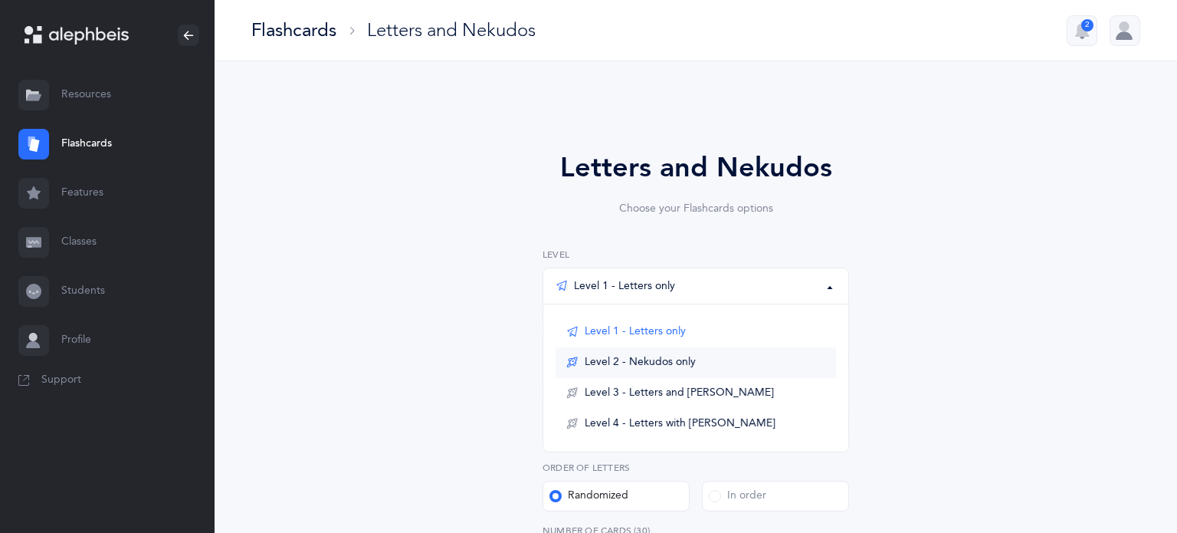
select select "27"
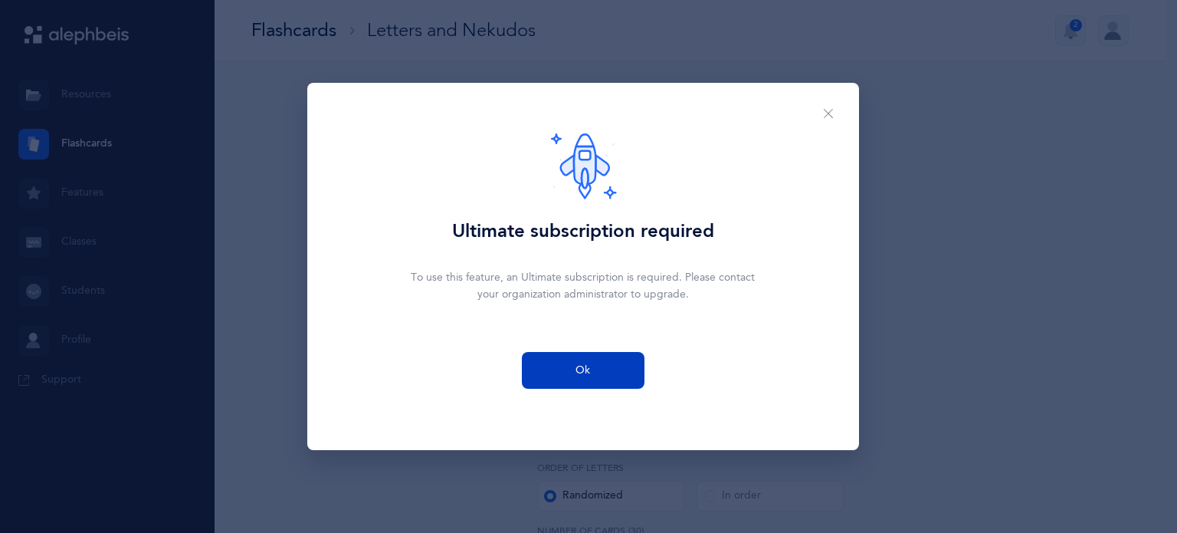
click at [603, 371] on button "Ok" at bounding box center [583, 370] width 123 height 37
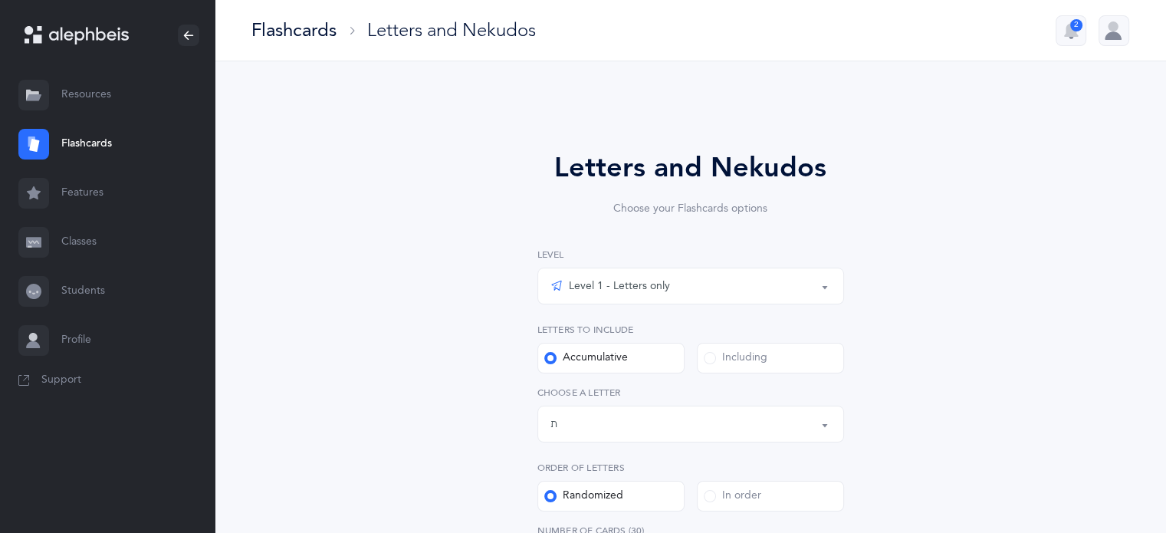
click at [622, 282] on div "Level 1 - Letters only" at bounding box center [610, 286] width 120 height 18
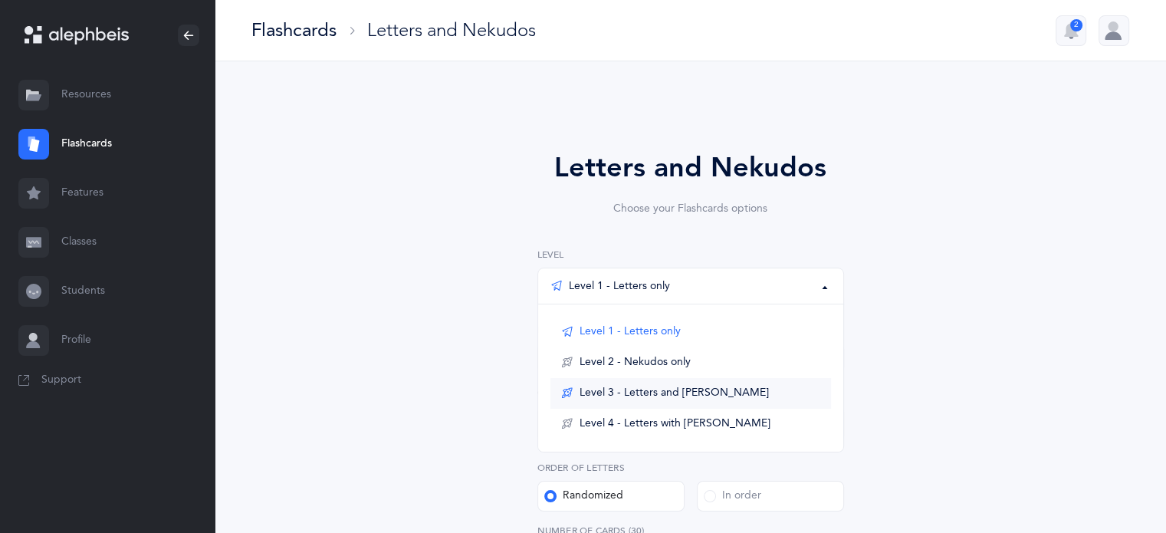
click at [644, 399] on span "Level 3 - Letters and [PERSON_NAME]" at bounding box center [674, 393] width 189 height 14
select select "1"
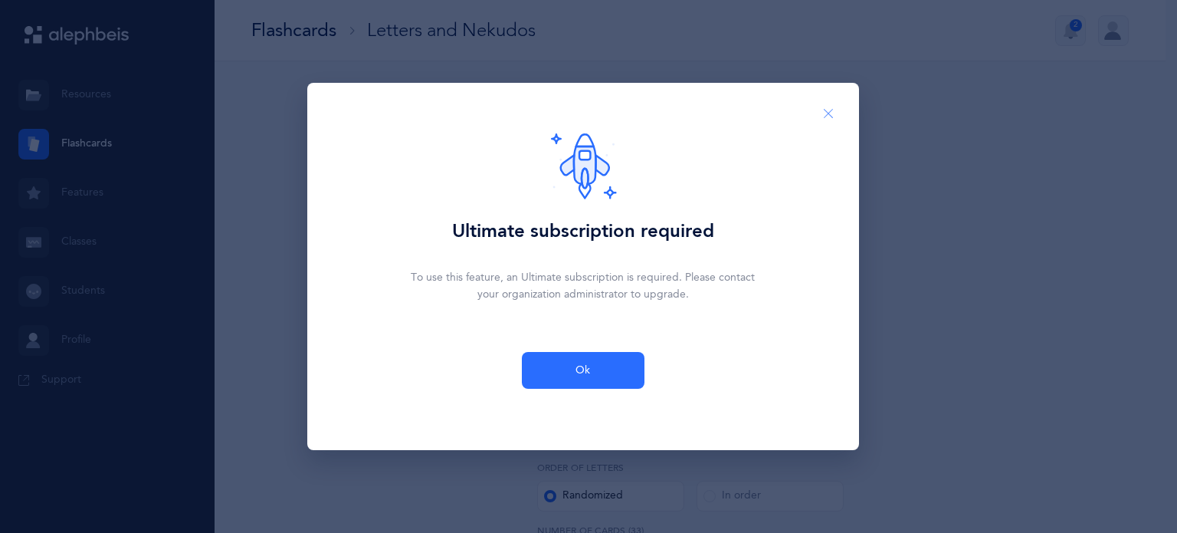
click at [829, 122] on button "Close" at bounding box center [828, 114] width 37 height 38
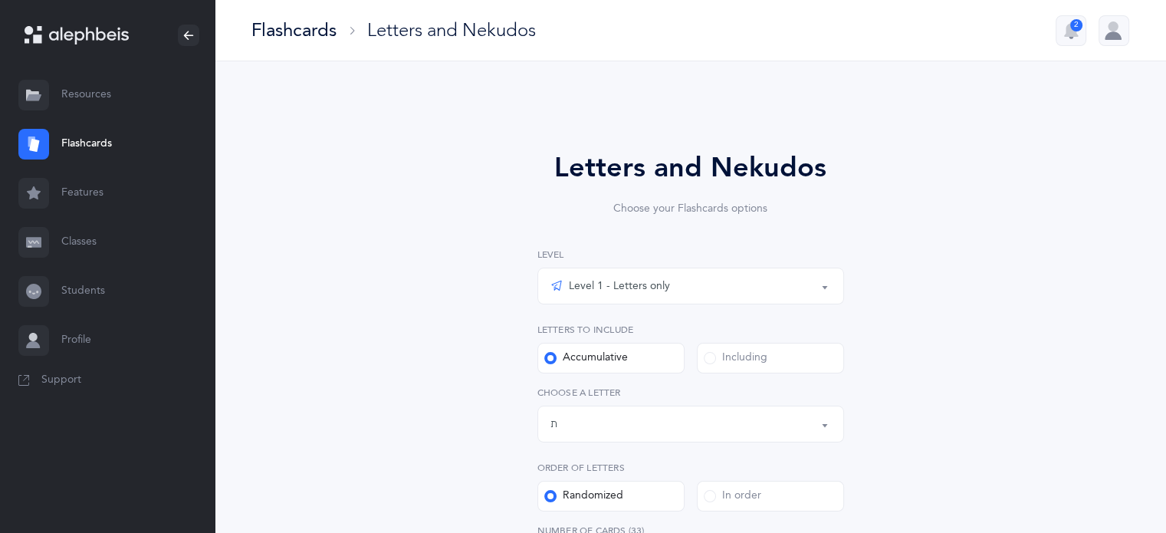
click at [1125, 36] on div at bounding box center [1114, 30] width 31 height 31
